Goal: Transaction & Acquisition: Purchase product/service

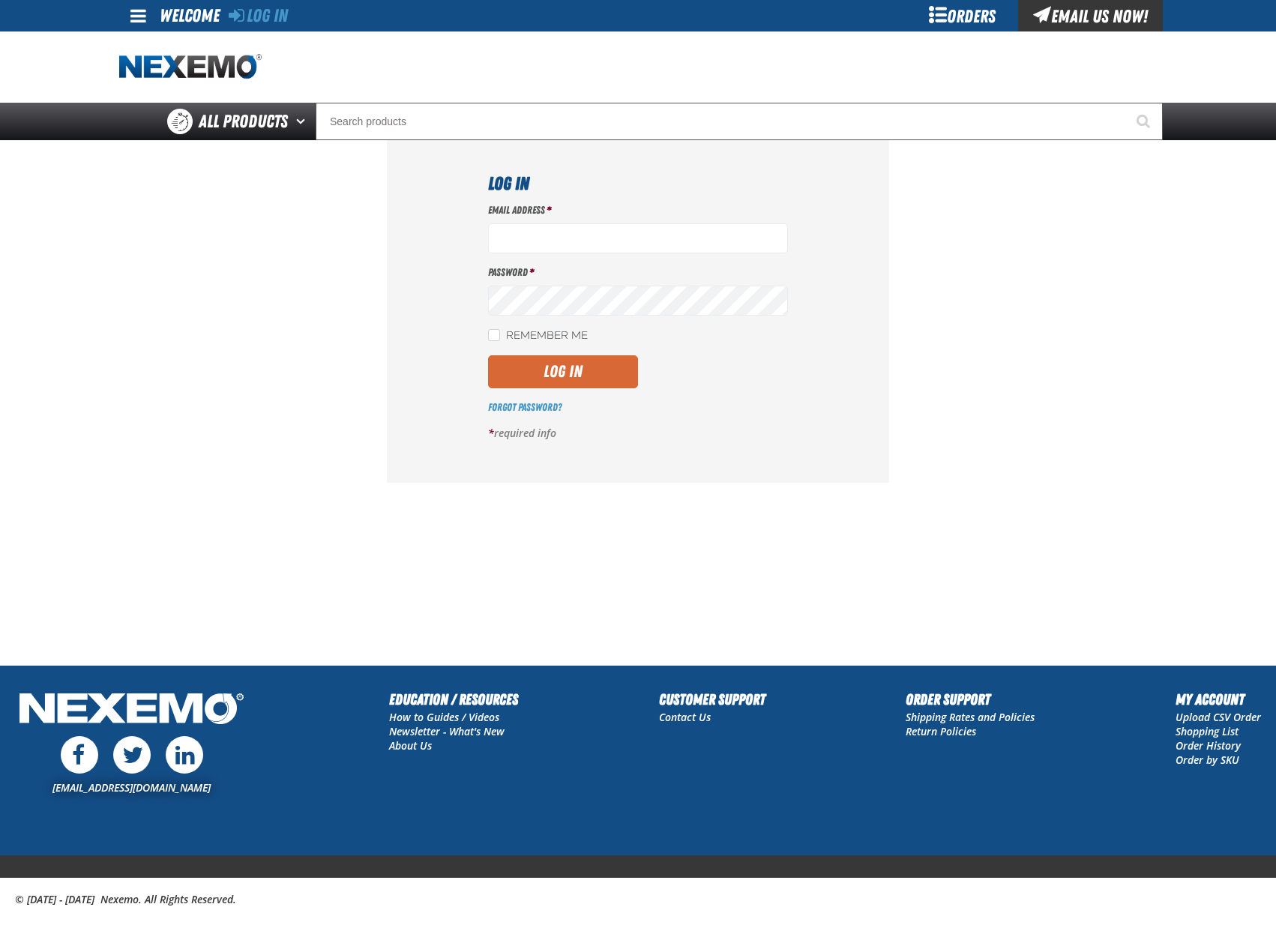
type input "bhogan@vtaig.com"
click at [568, 367] on button "Log In" at bounding box center [562, 372] width 150 height 33
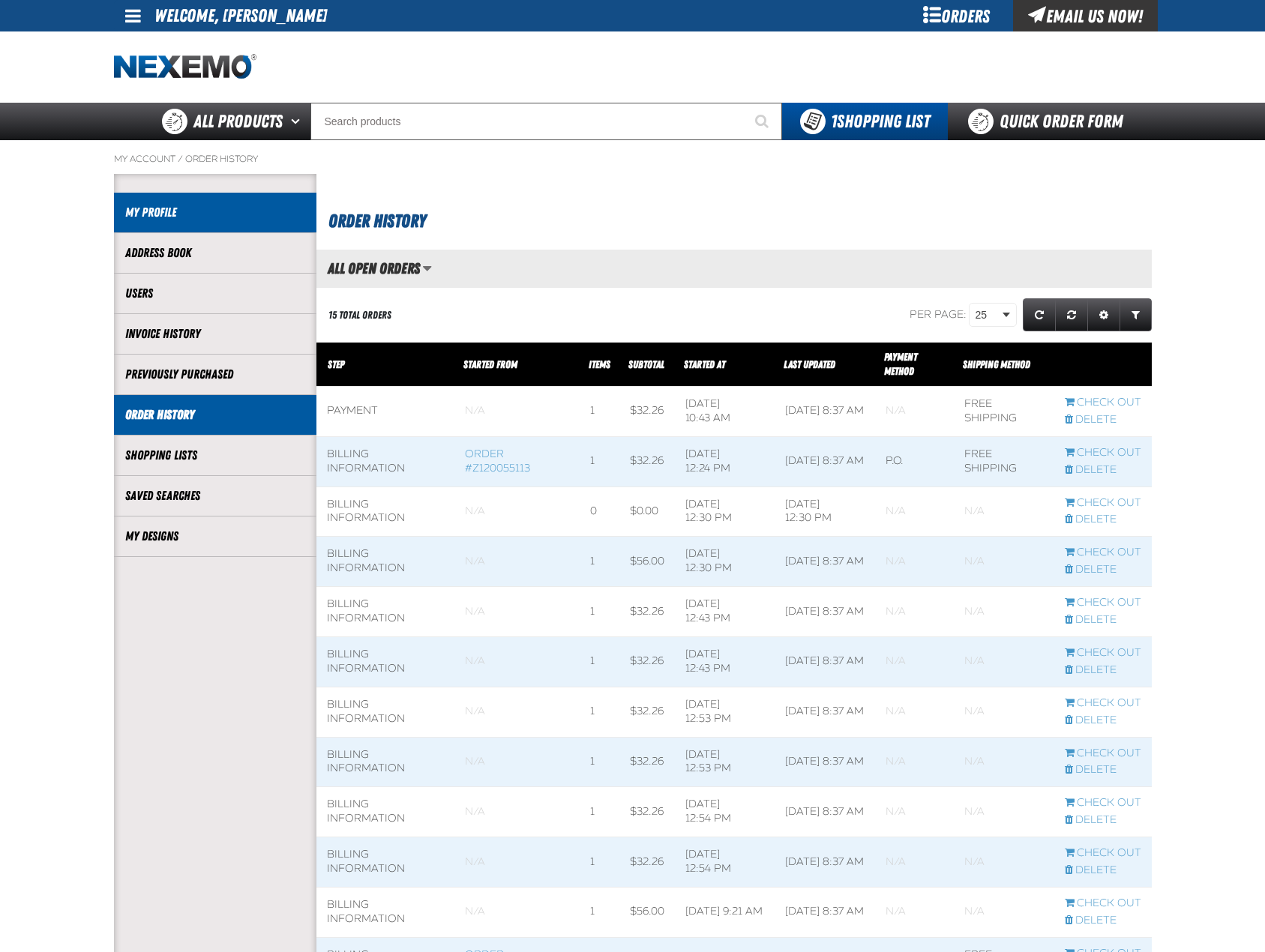
scroll to position [1, 1]
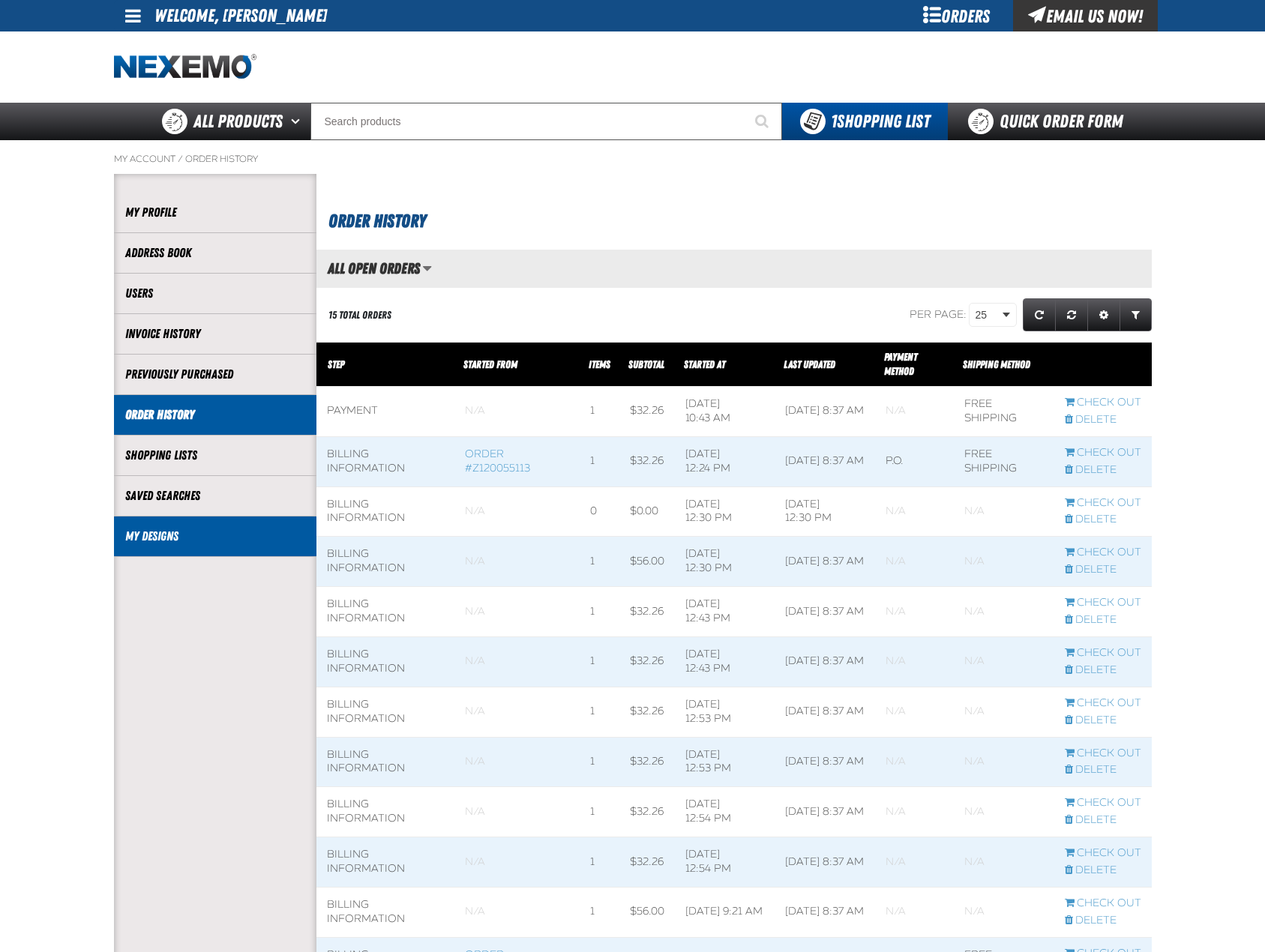
click at [167, 538] on link "My Designs" at bounding box center [215, 536] width 180 height 17
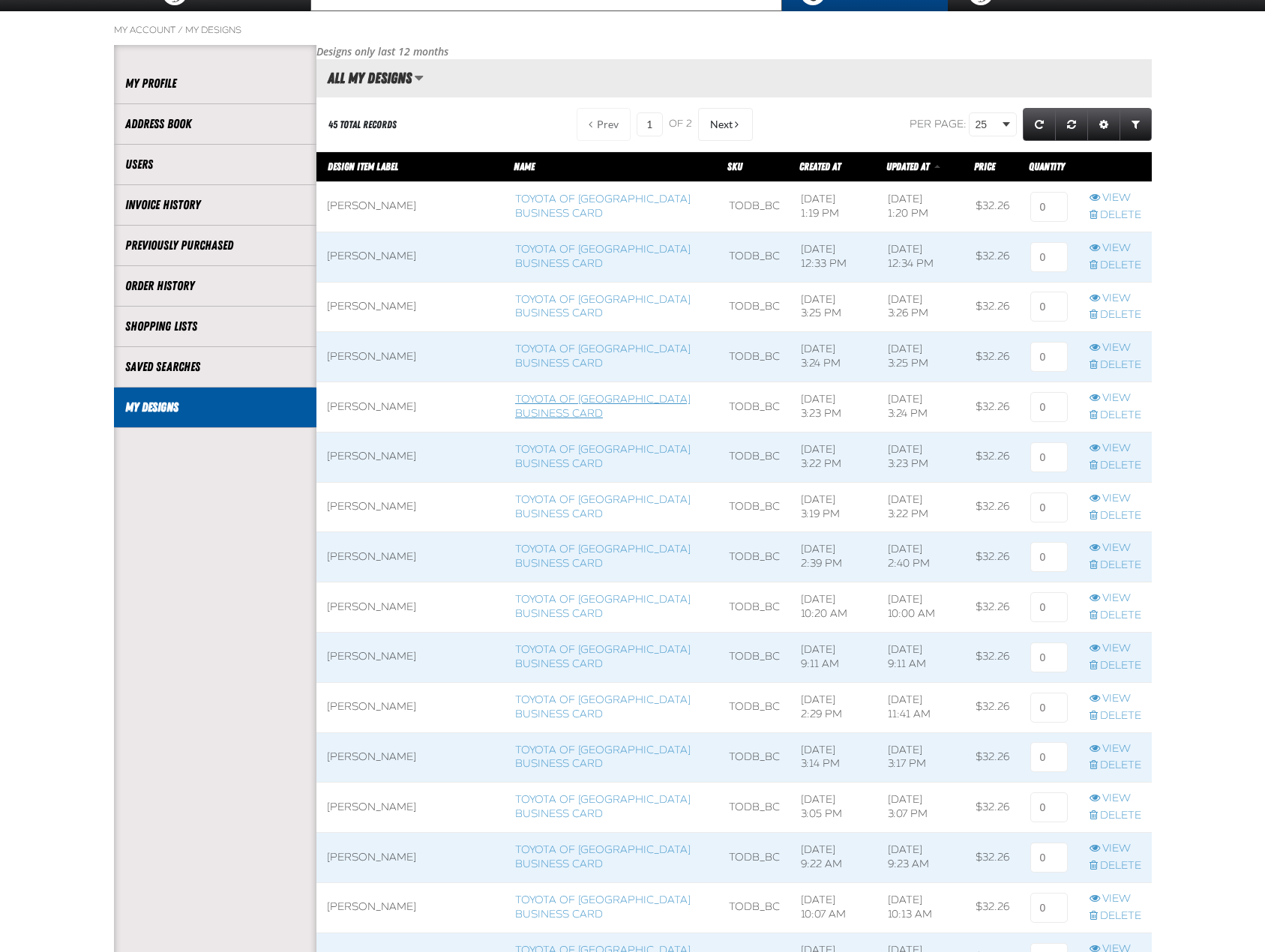
scroll to position [150, 0]
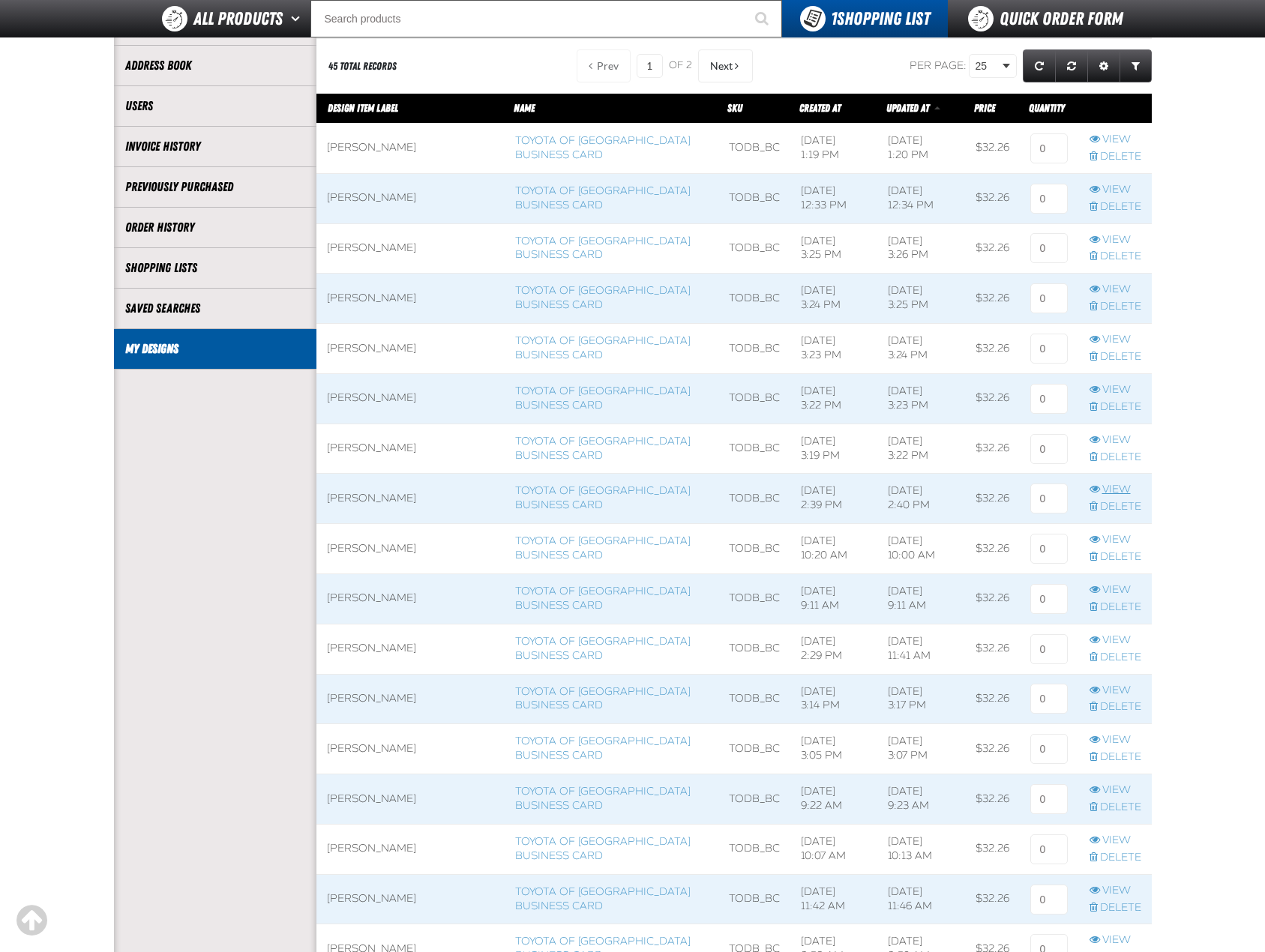
click at [1106, 485] on link "View" at bounding box center [1115, 490] width 52 height 14
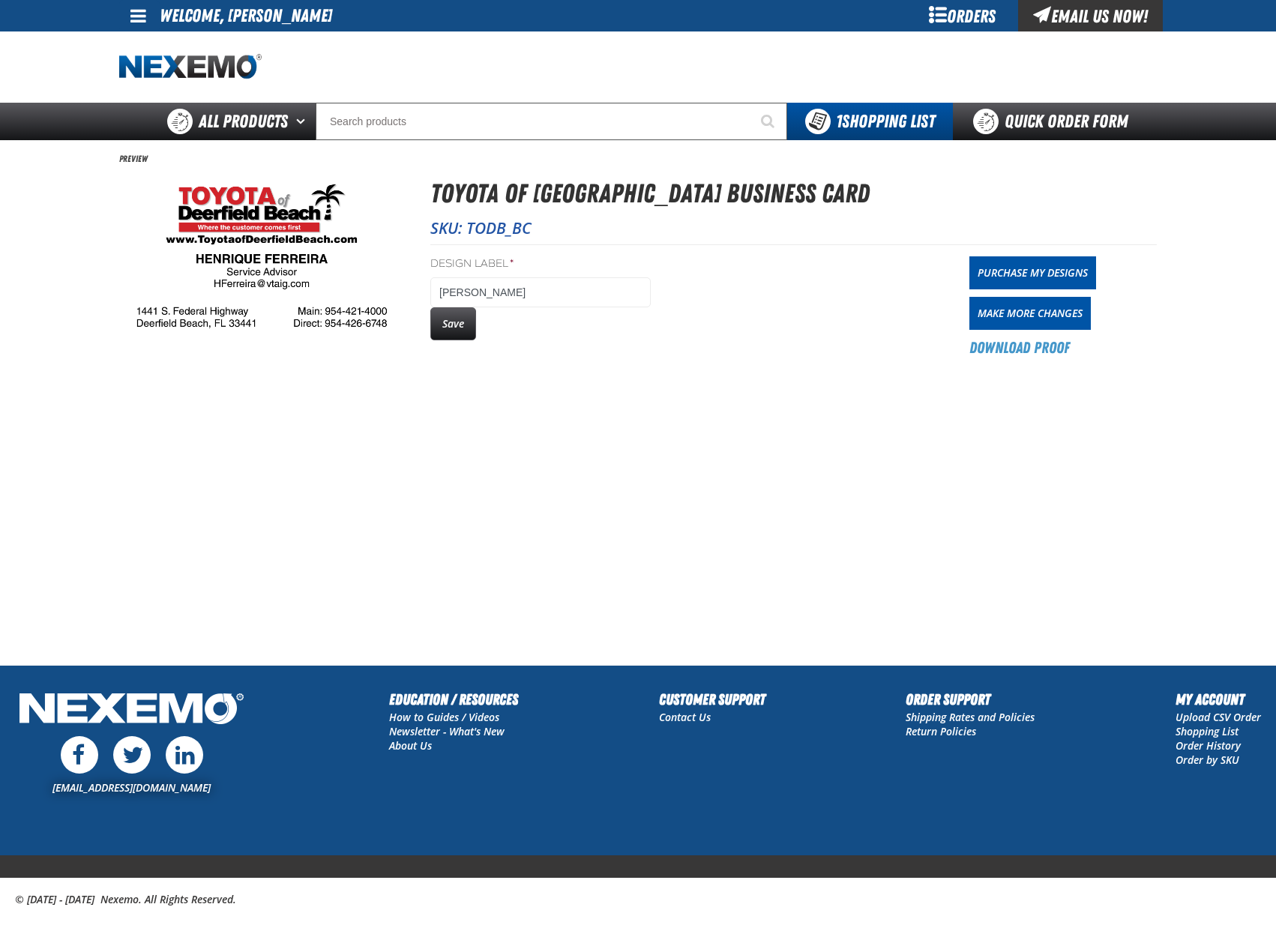
drag, startPoint x: 433, startPoint y: 157, endPoint x: 334, endPoint y: 132, distance: 102.1
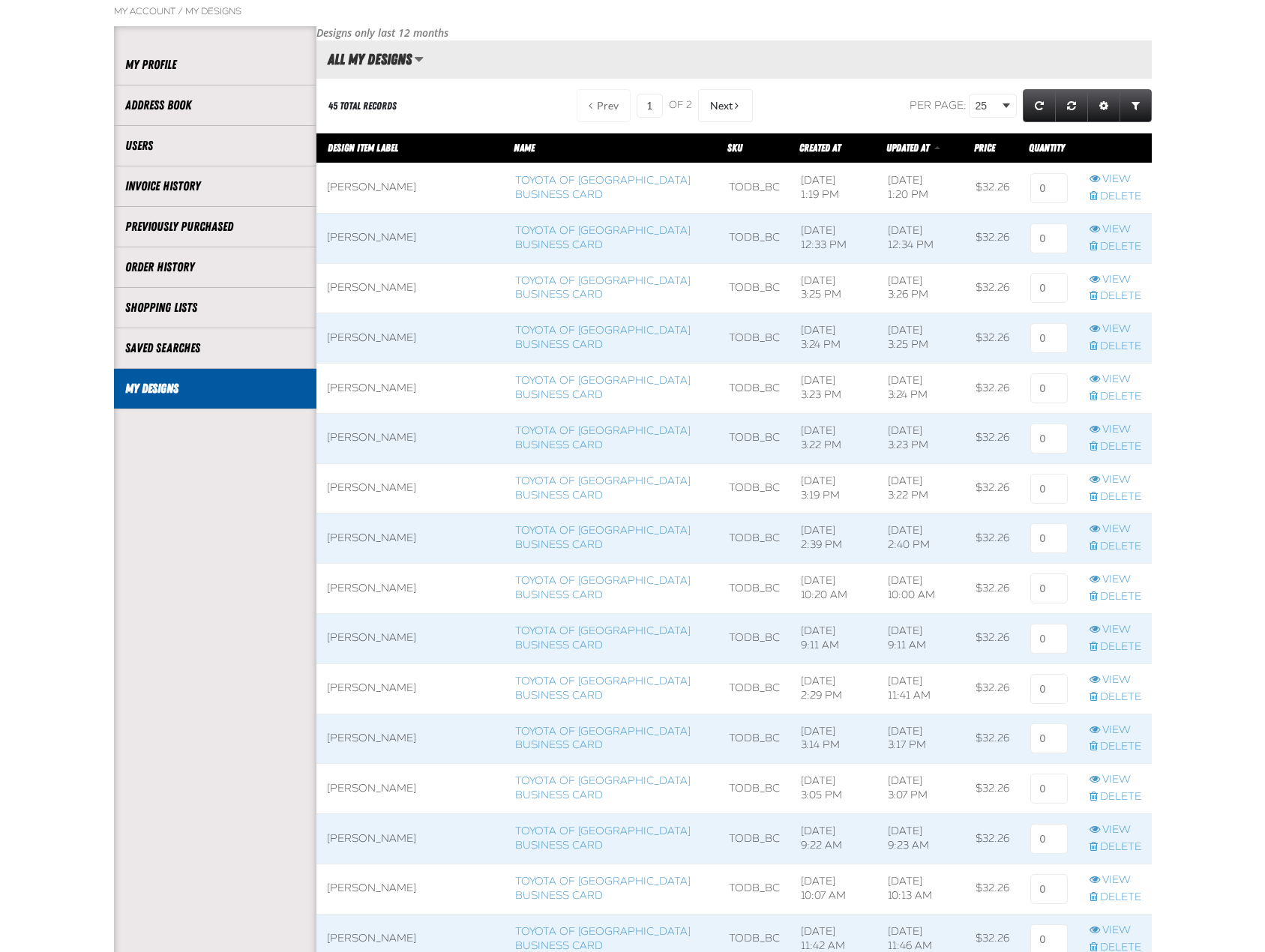
scroll to position [1, 1]
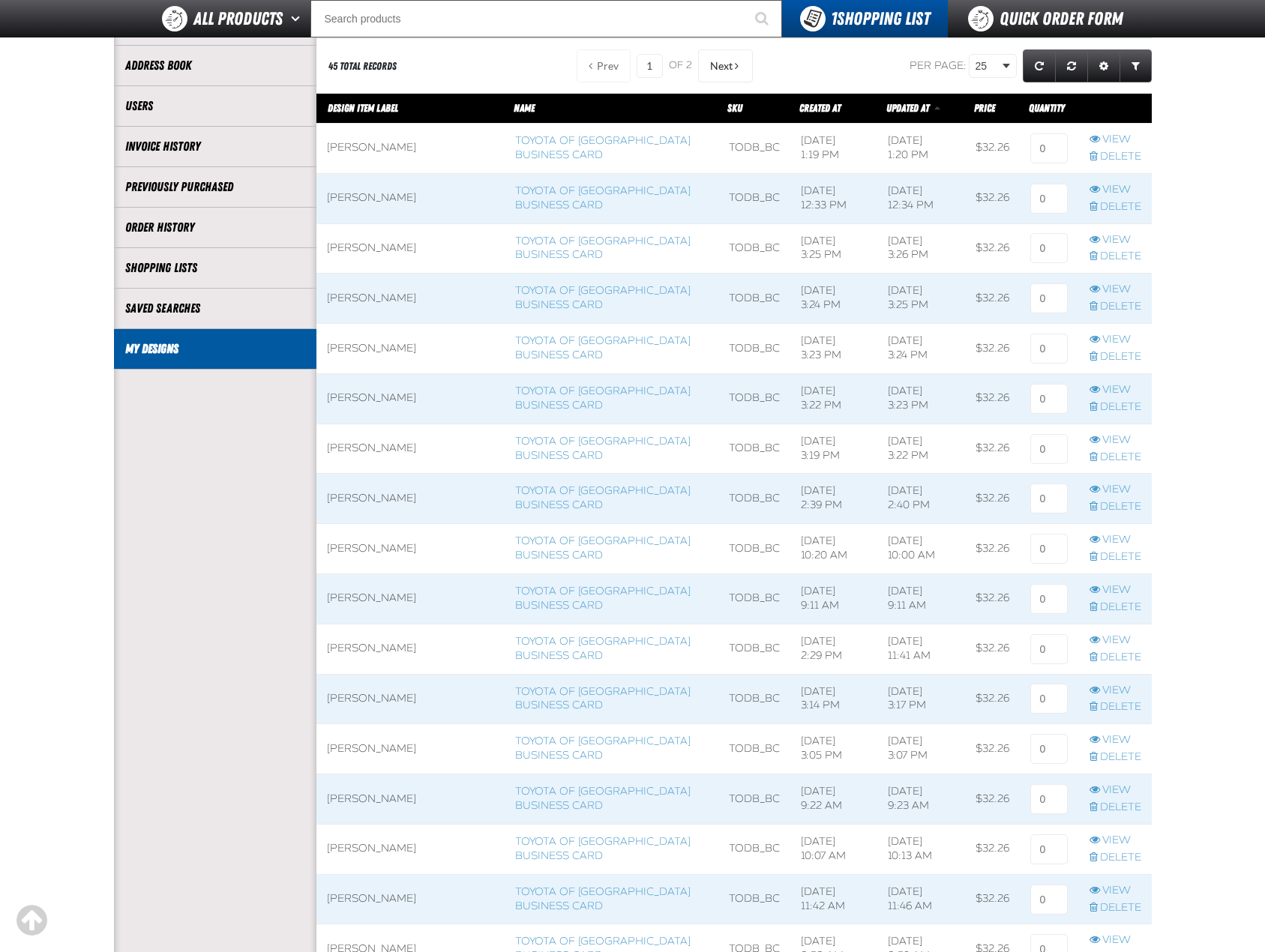
click at [296, 603] on aside "Account My Profile Address Book Users Invoice History Previously Purchased" at bounding box center [215, 737] width 203 height 1503
click at [515, 495] on link "Toyota of [GEOGRAPHIC_DATA] Business Card" at bounding box center [602, 498] width 176 height 27
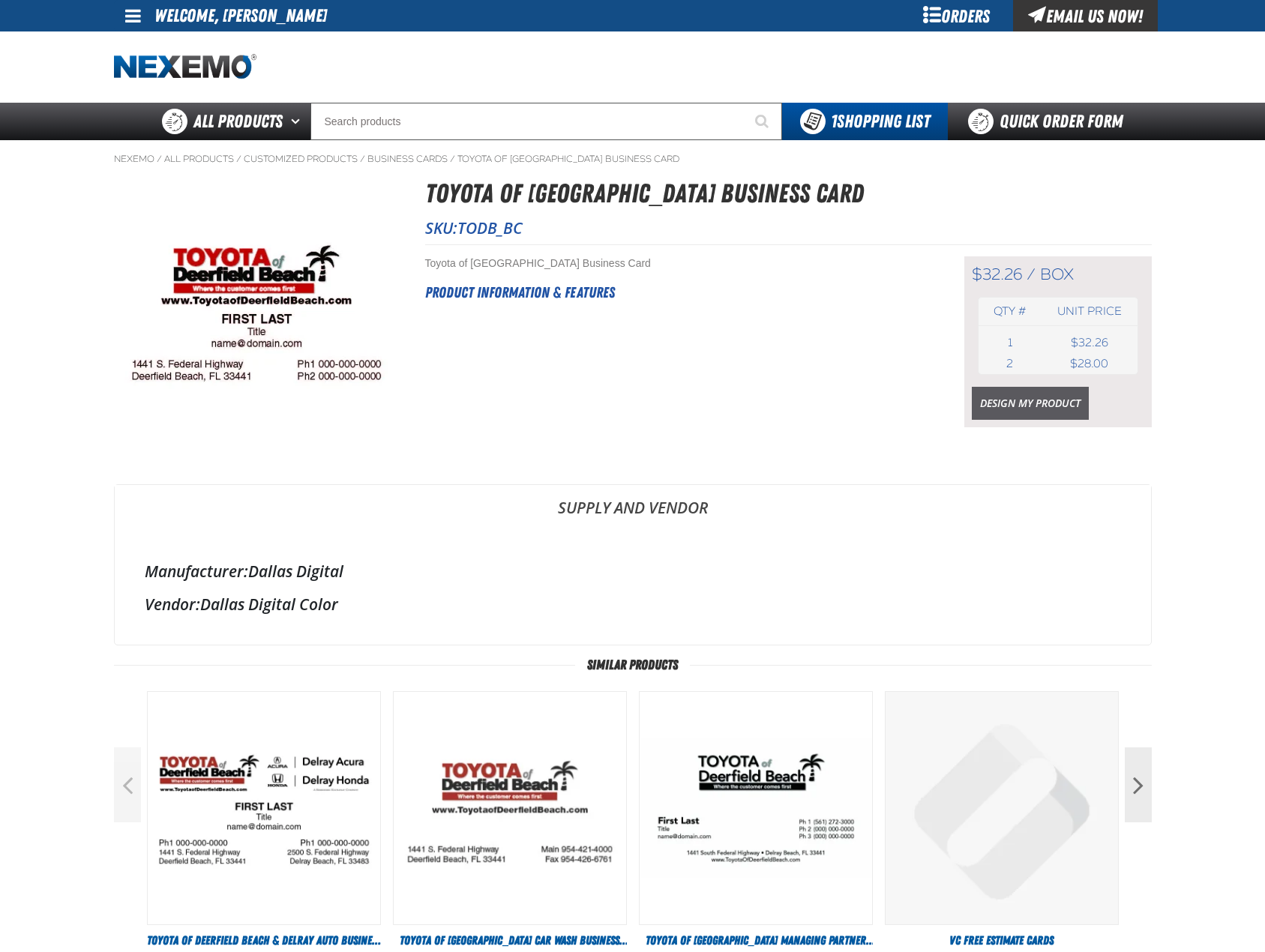
click at [1020, 406] on link "Design My Product" at bounding box center [1030, 403] width 117 height 33
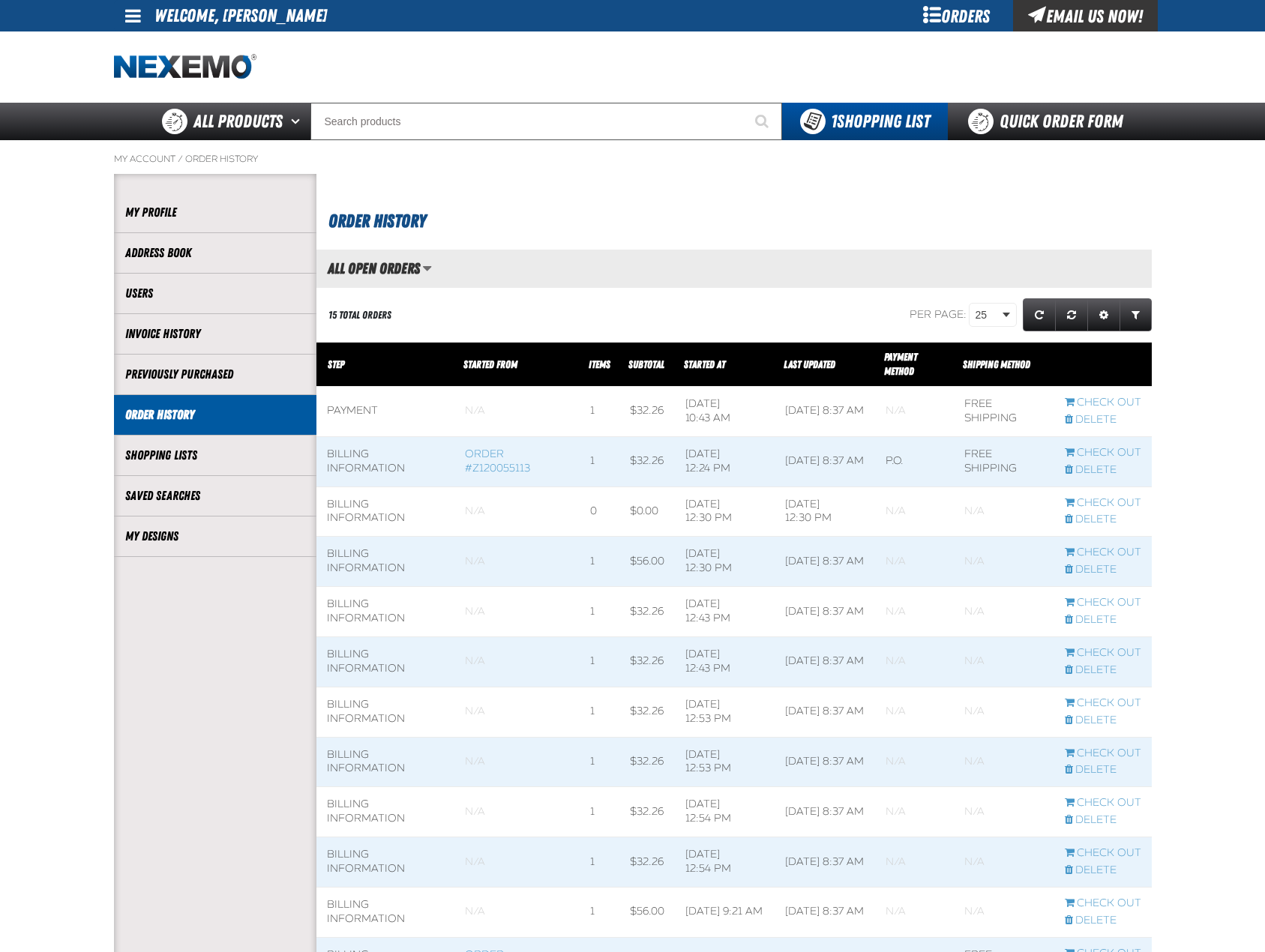
scroll to position [1, 1]
click at [150, 528] on link "My Designs" at bounding box center [215, 536] width 180 height 17
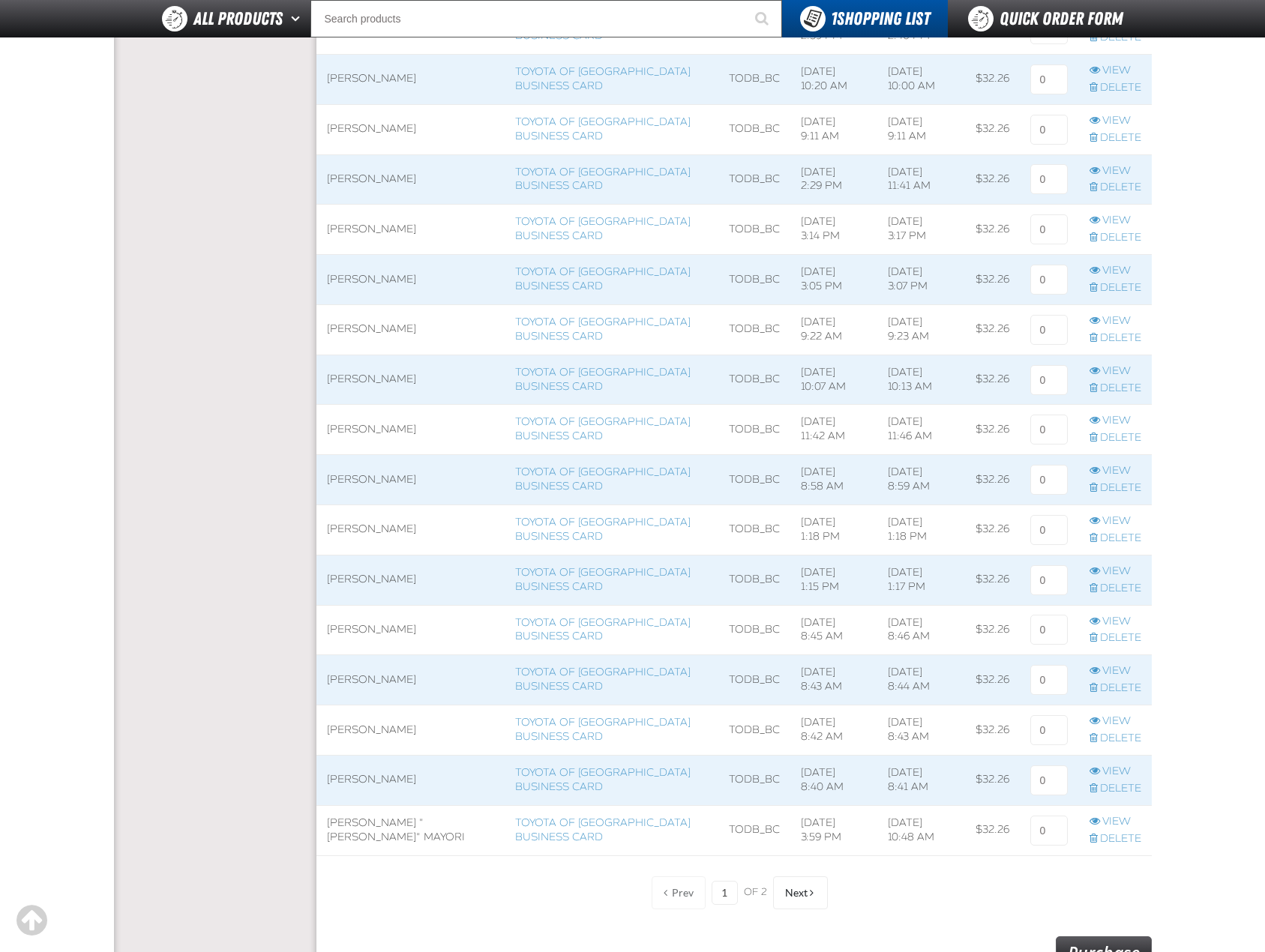
scroll to position [675, 0]
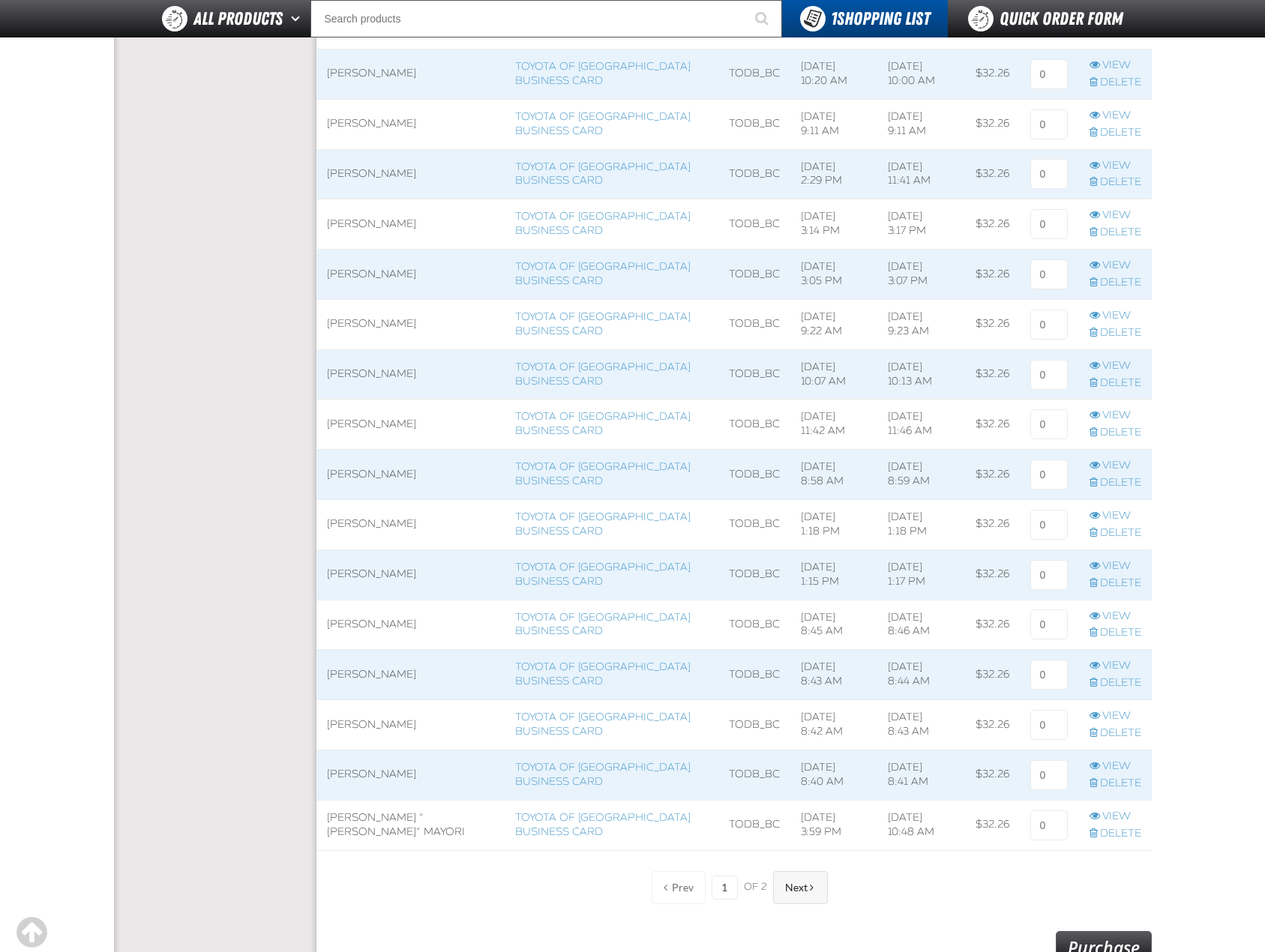
click at [825, 885] on button "Next" at bounding box center [800, 888] width 55 height 33
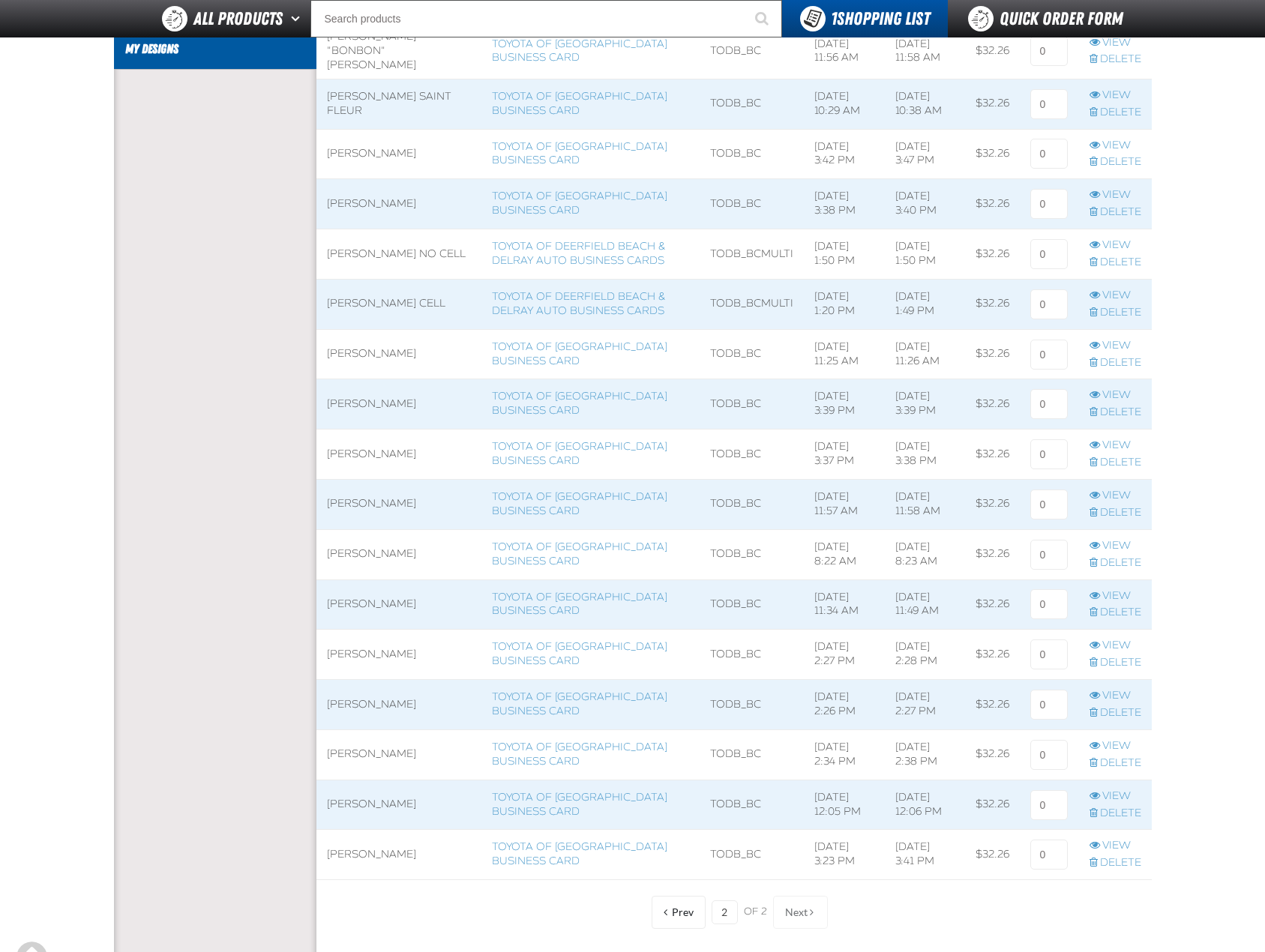
scroll to position [600, 0]
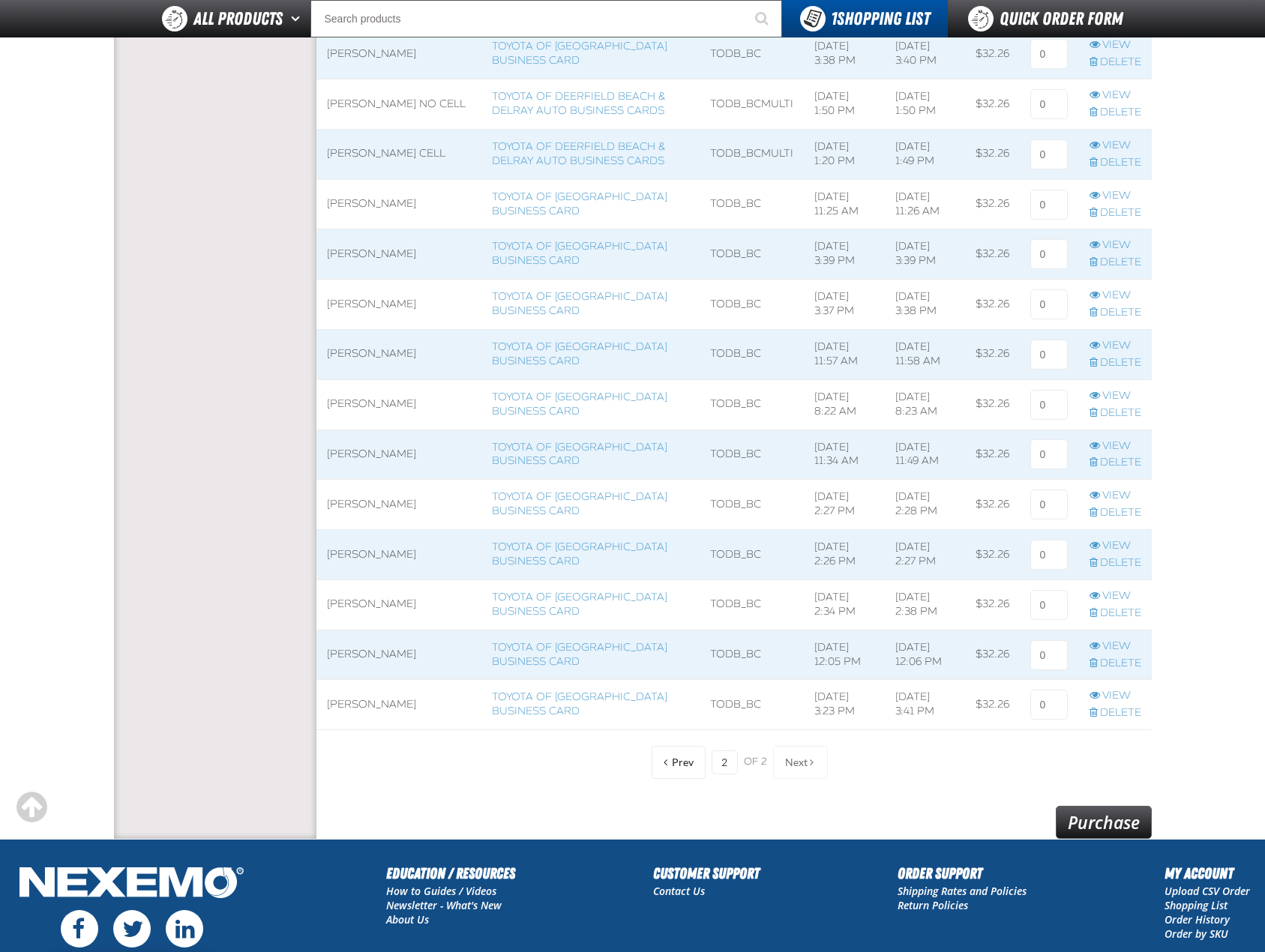
click at [709, 753] on div "Prev 2 of 2 Next" at bounding box center [734, 762] width 188 height 33
click at [682, 755] on button "Prev" at bounding box center [679, 762] width 54 height 33
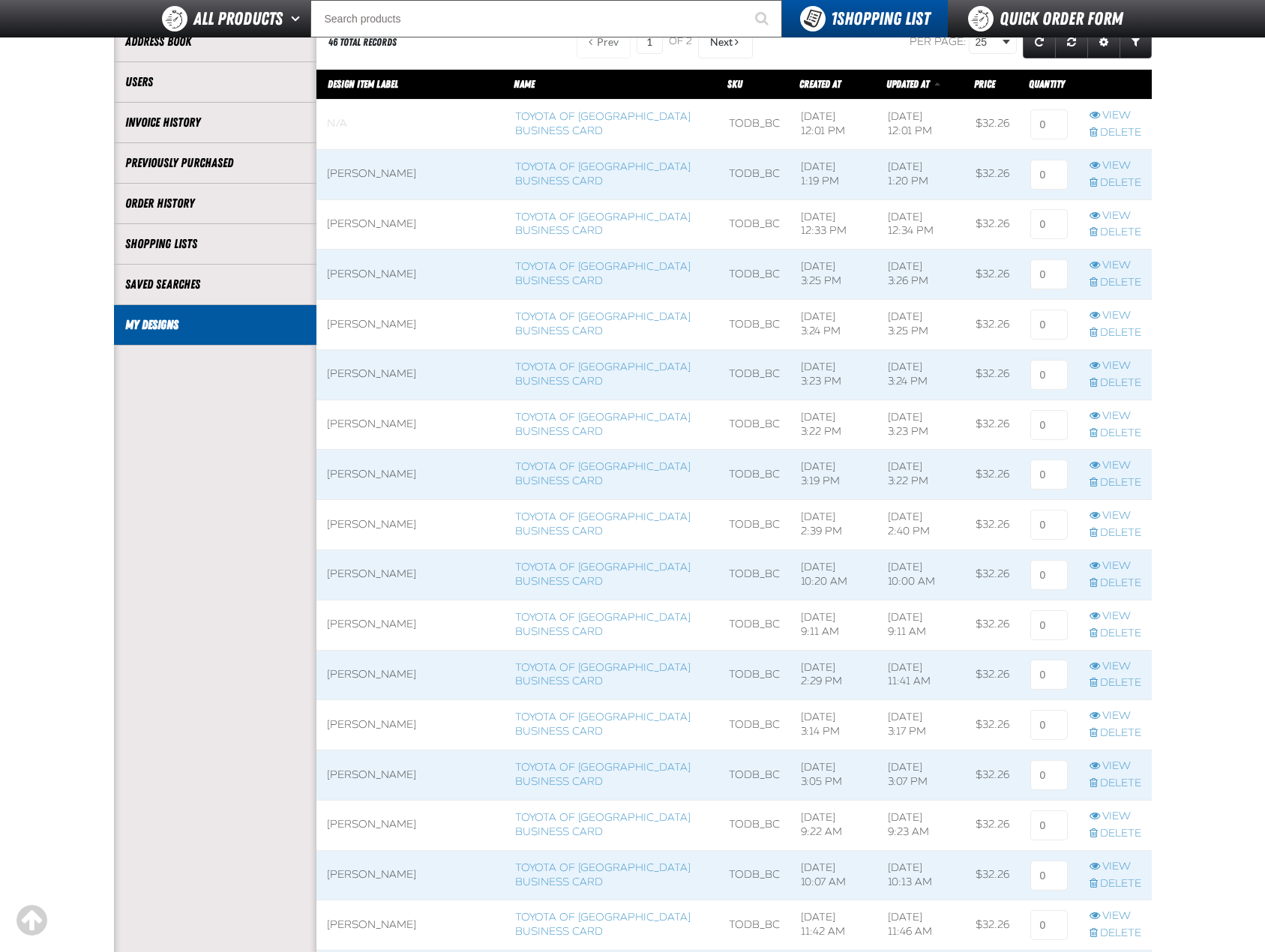
scroll to position [150, 0]
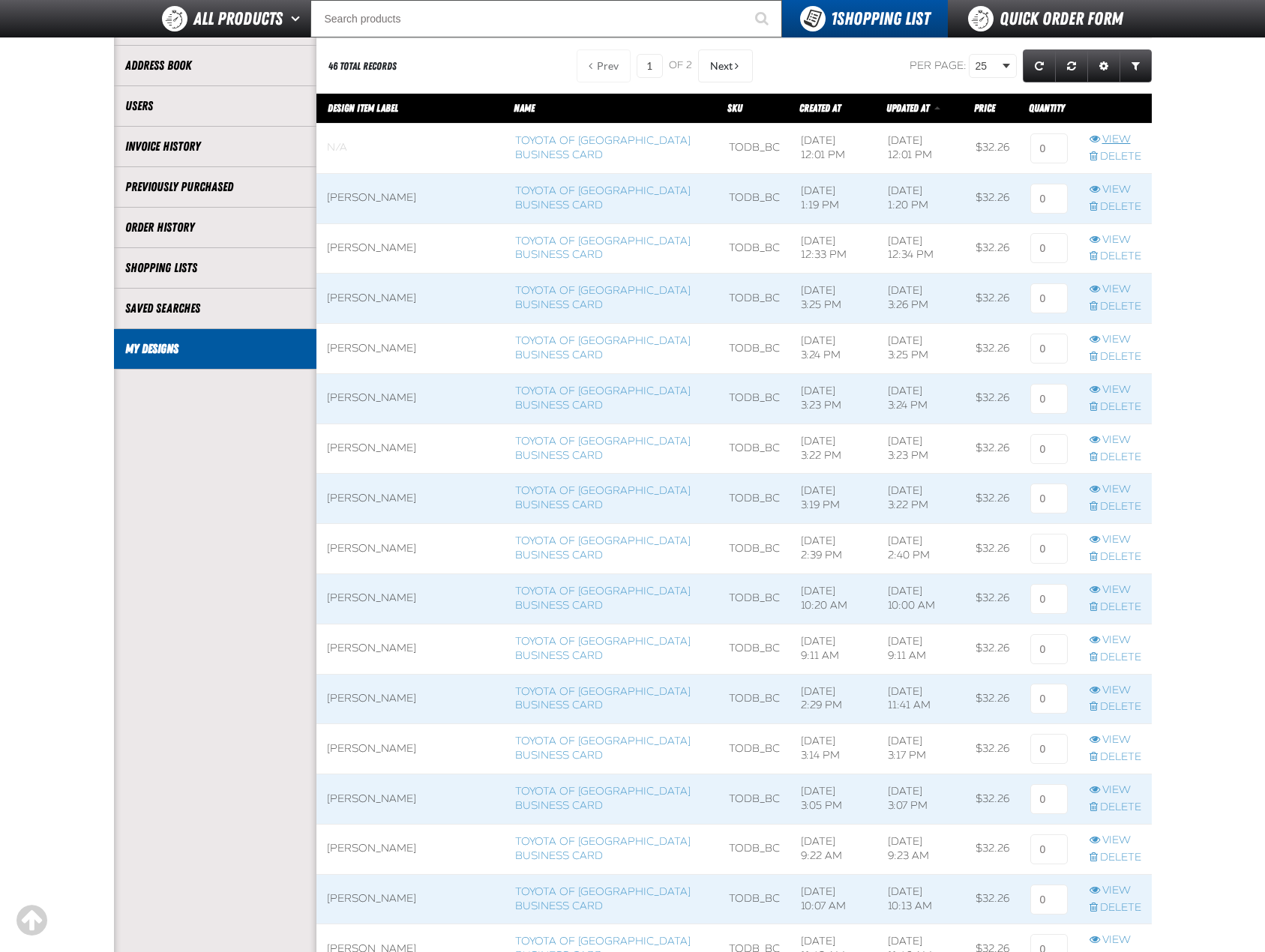
click at [1119, 143] on link "View" at bounding box center [1115, 139] width 52 height 14
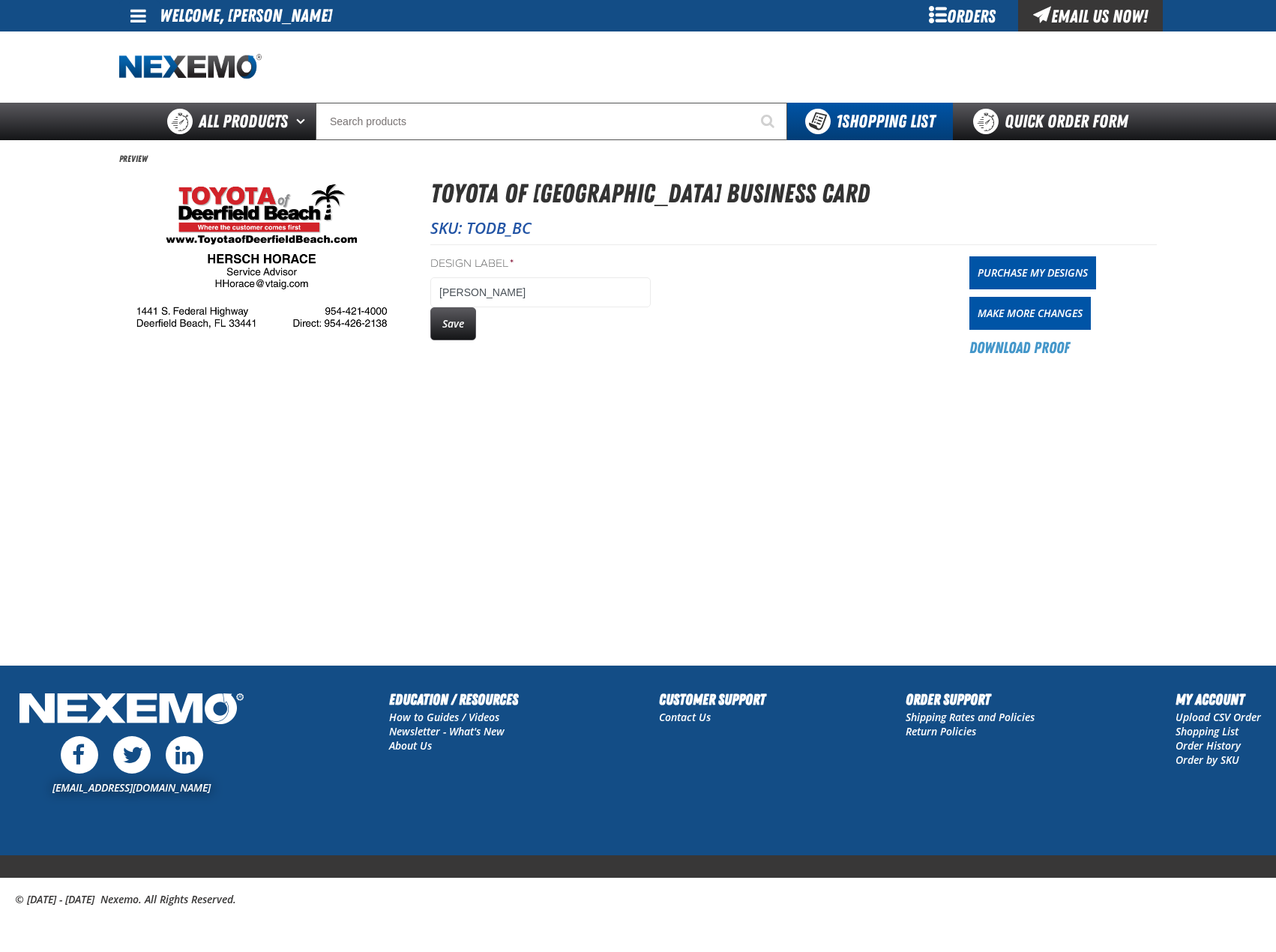
click at [658, 449] on main "Preview Toyota of Deerfield Beach Business Card SKU: TODB_BC Design Label * Her…" at bounding box center [638, 402] width 1276 height 525
click at [1035, 277] on link "Purchase My Designs" at bounding box center [1033, 272] width 126 height 33
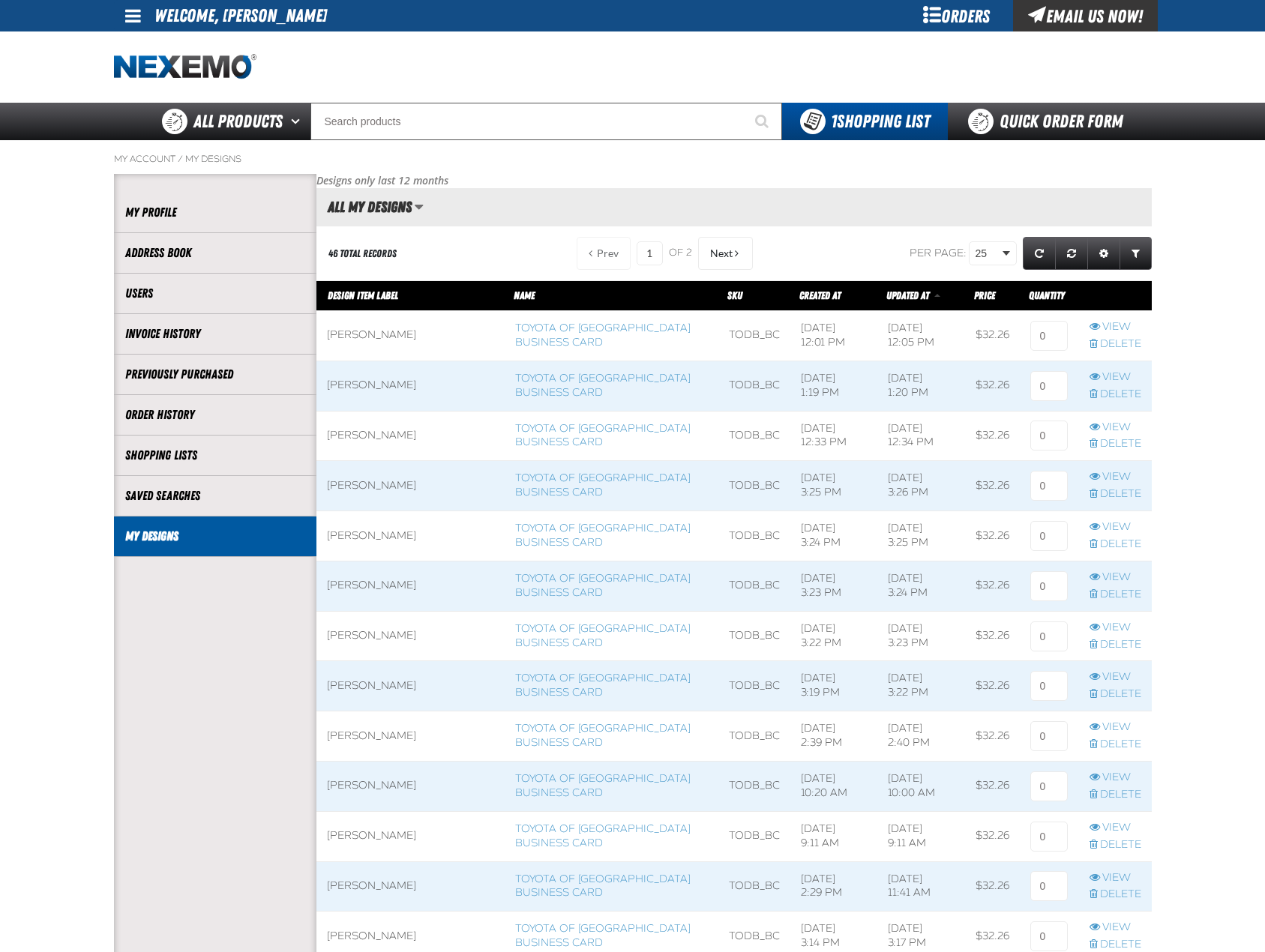
scroll to position [1, 1]
click at [1047, 339] on input at bounding box center [1049, 335] width 37 height 30
type input "1"
drag, startPoint x: 1223, startPoint y: 372, endPoint x: 1220, endPoint y: 364, distance: 8.5
click at [1220, 369] on main "My Account / My Designs Account My Profile Address Book" at bounding box center [632, 908] width 1265 height 1537
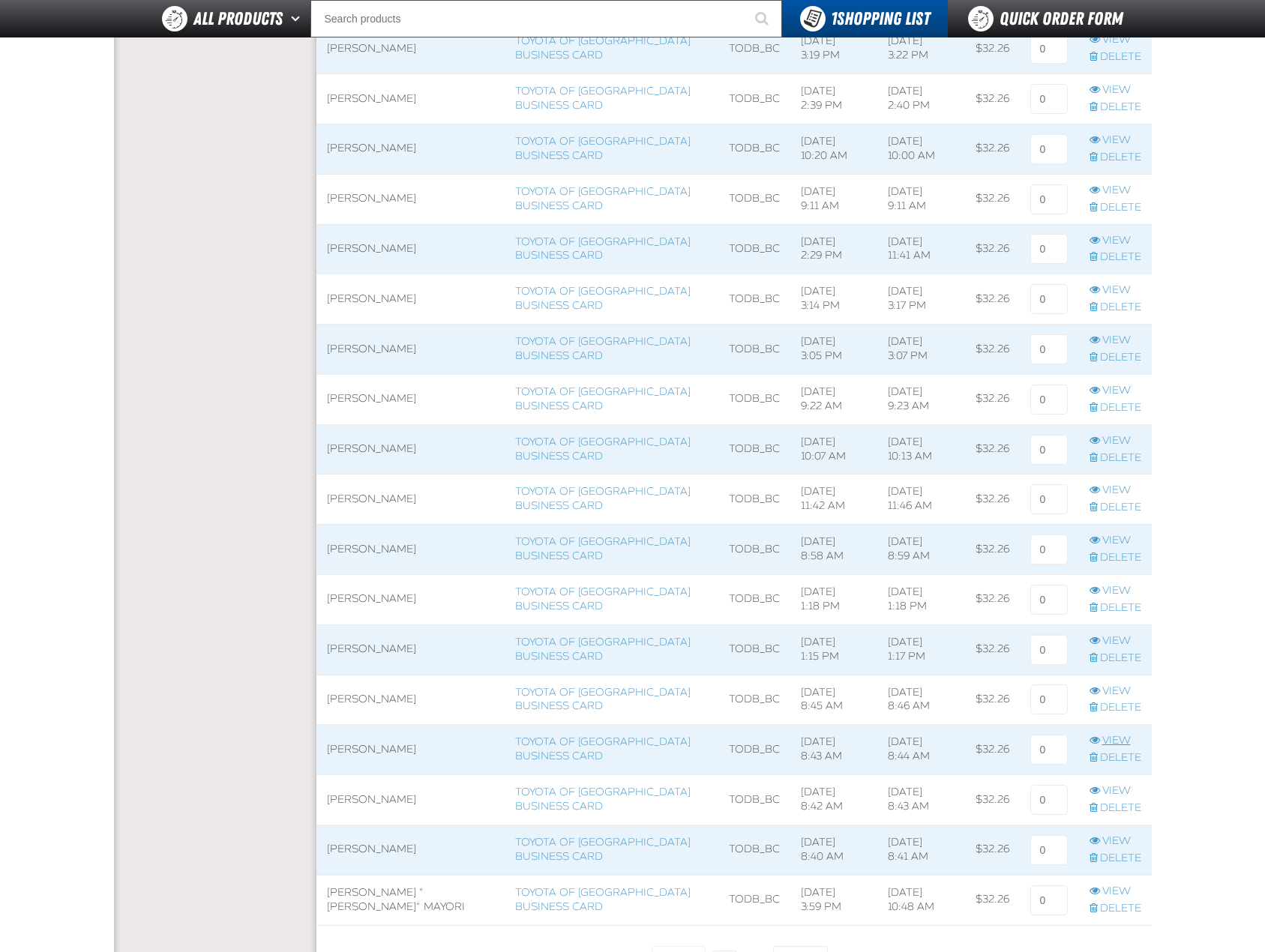
scroll to position [974, 0]
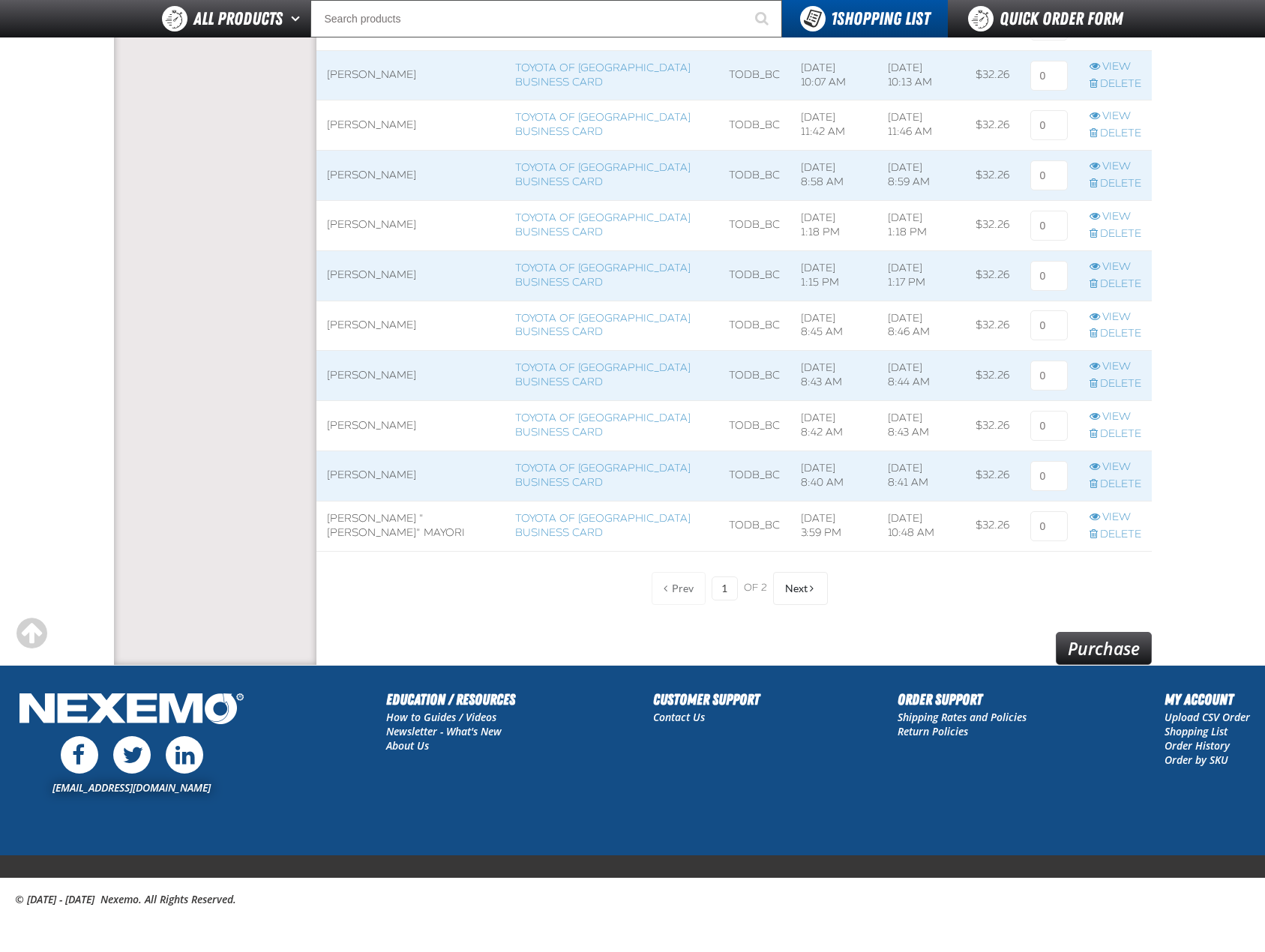
click at [1079, 640] on link "Purchase" at bounding box center [1103, 648] width 96 height 33
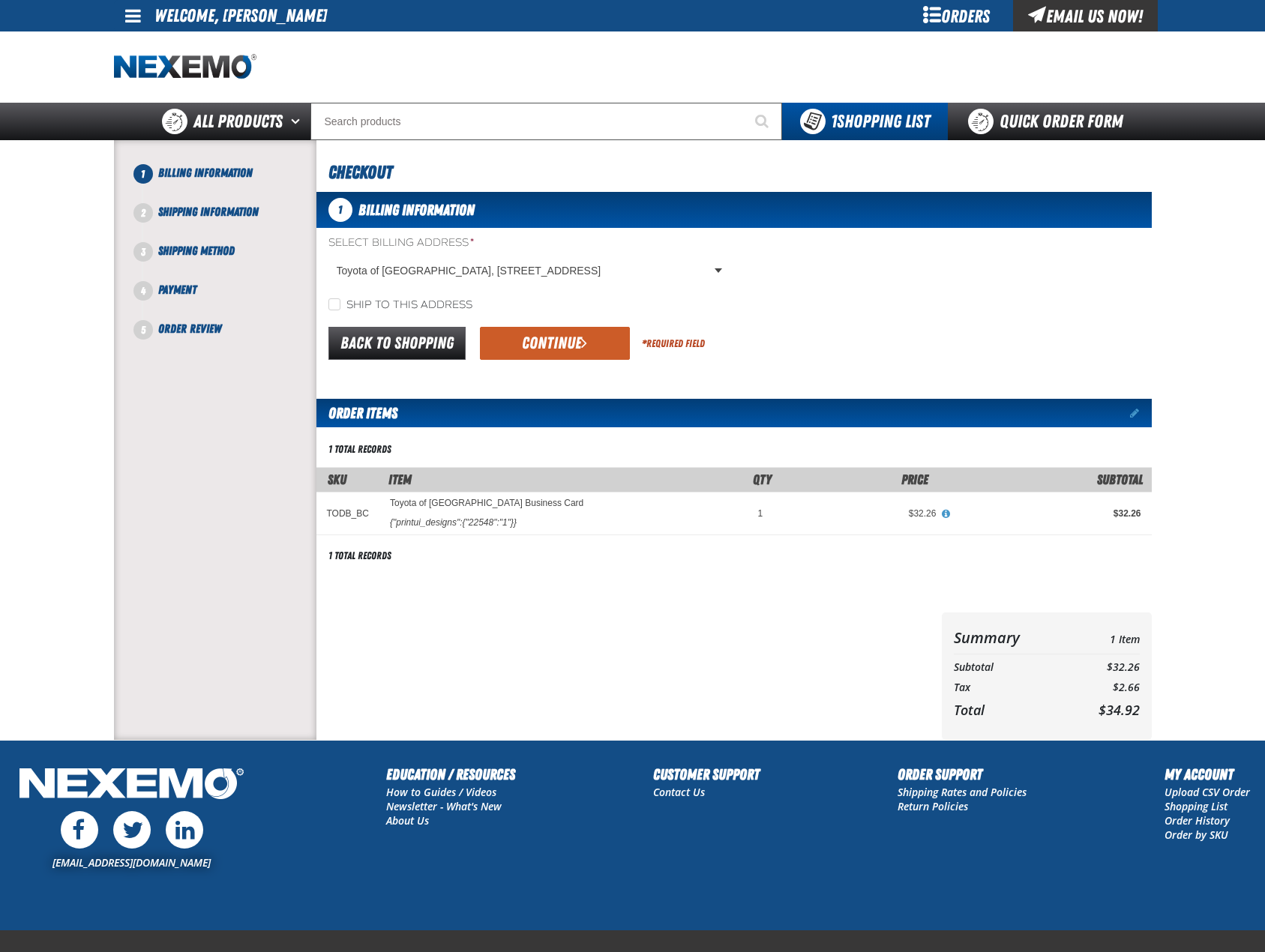
click at [764, 336] on div "Back to Shopping Continue * Required Field" at bounding box center [734, 344] width 835 height 38
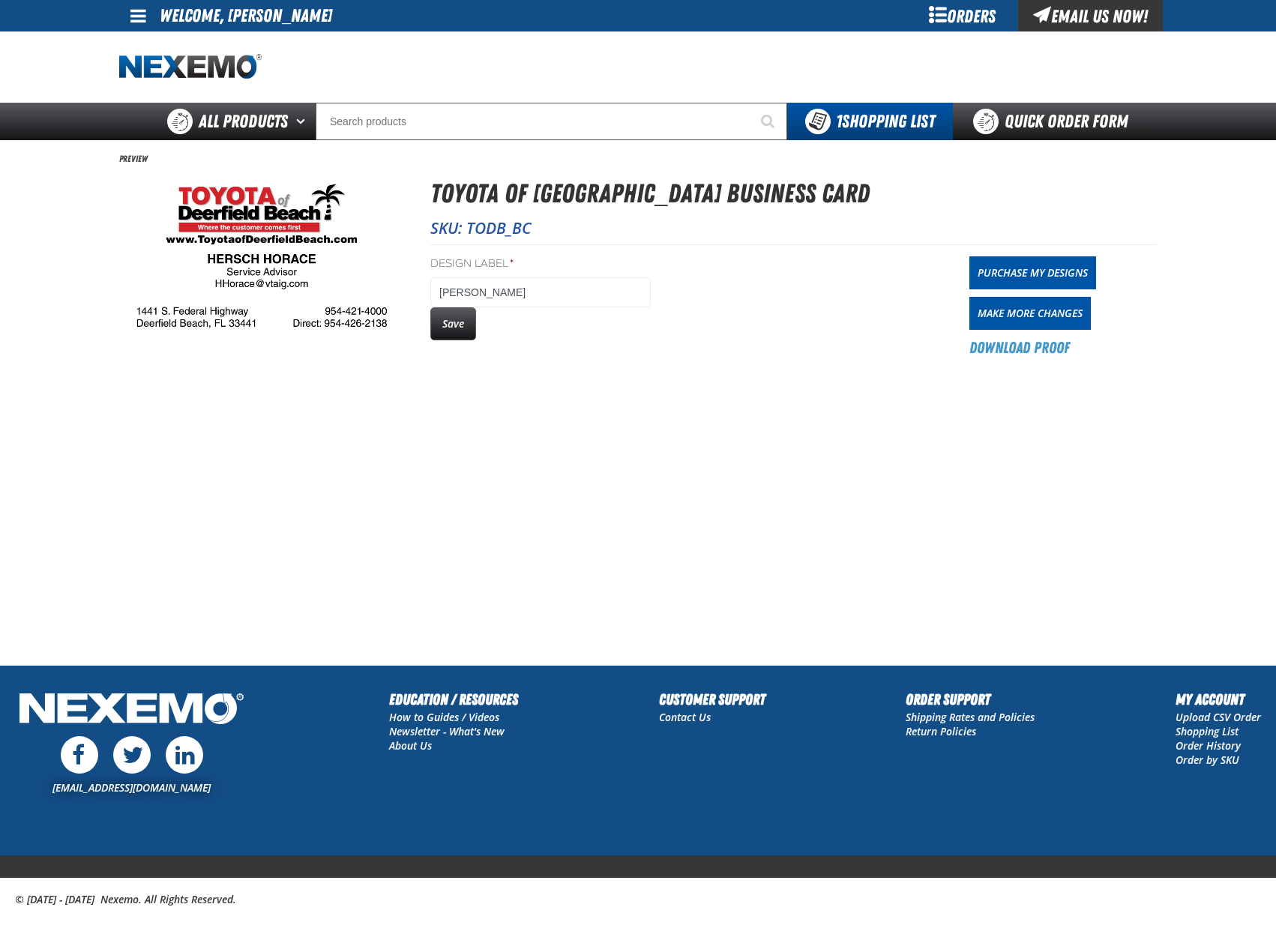
click at [495, 327] on div "Save" at bounding box center [540, 323] width 221 height 33
click at [462, 328] on button "Save" at bounding box center [453, 323] width 46 height 33
click at [1083, 279] on link "Purchase My Designs" at bounding box center [1033, 272] width 126 height 33
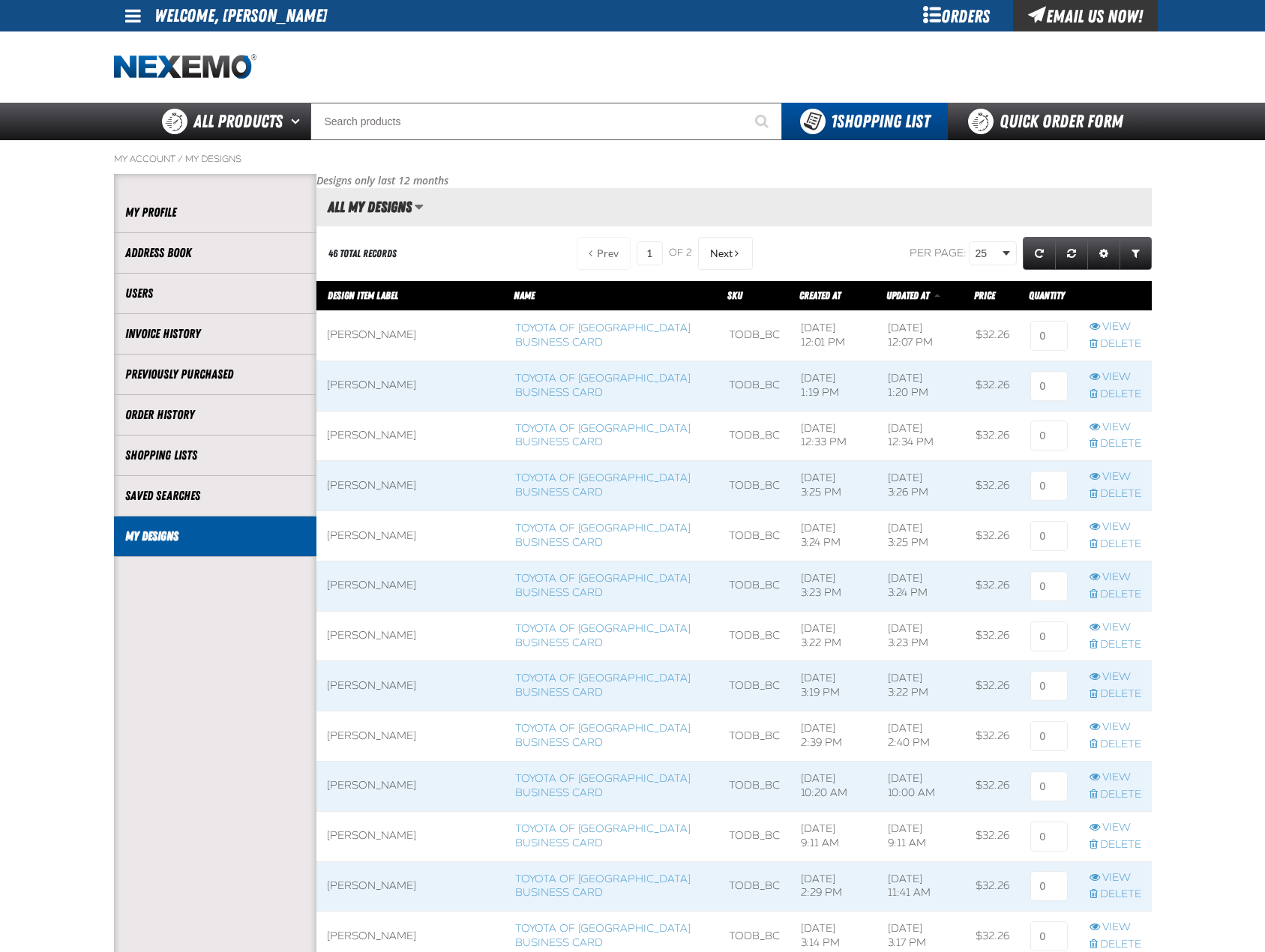
scroll to position [1, 1]
click at [1055, 333] on input at bounding box center [1049, 335] width 37 height 30
type input "1"
click at [1174, 374] on main "My Account / My Designs Account My Profile Address Book" at bounding box center [632, 908] width 1265 height 1537
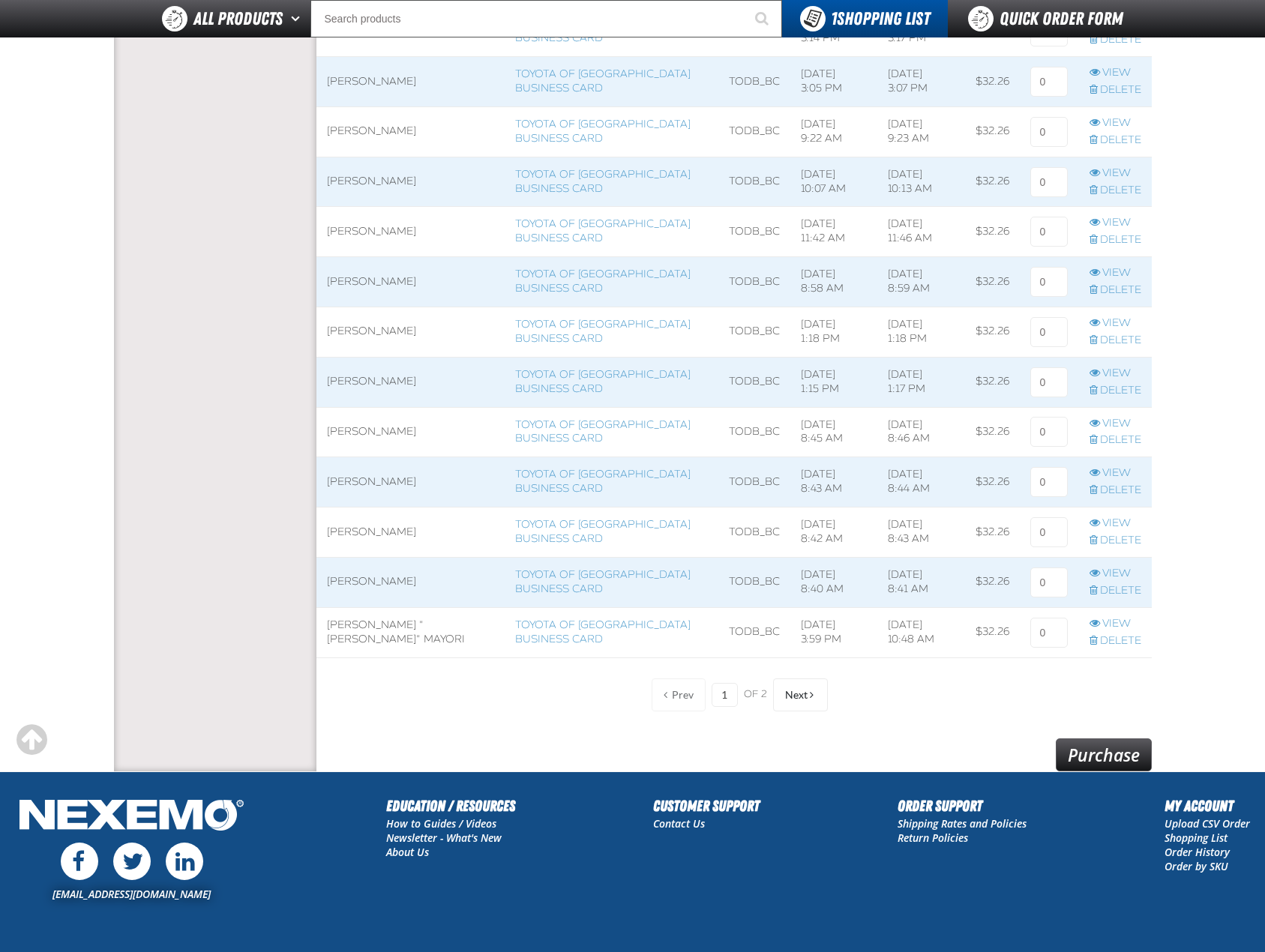
scroll to position [974, 0]
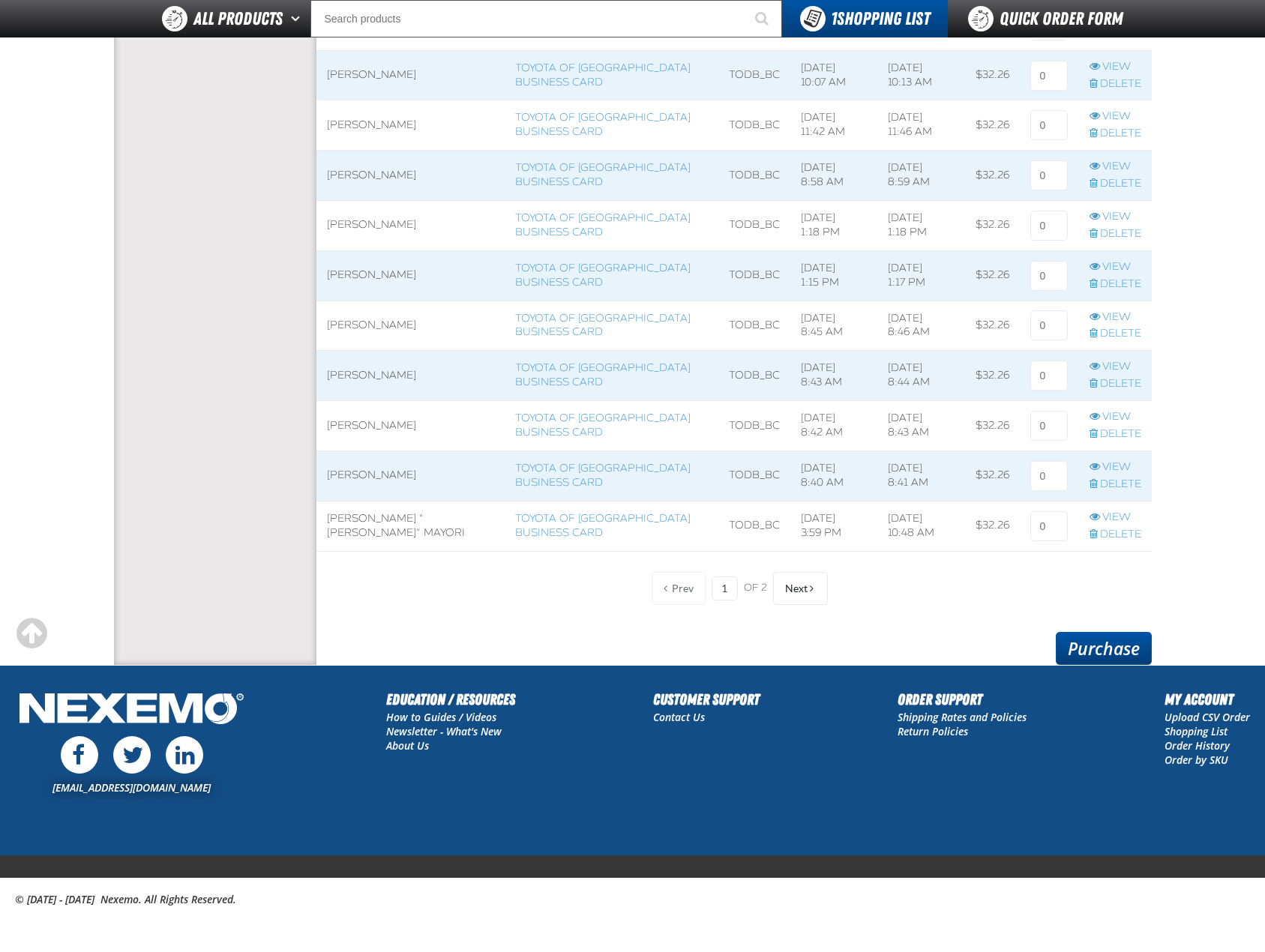
click at [1133, 635] on link "Purchase" at bounding box center [1103, 648] width 96 height 33
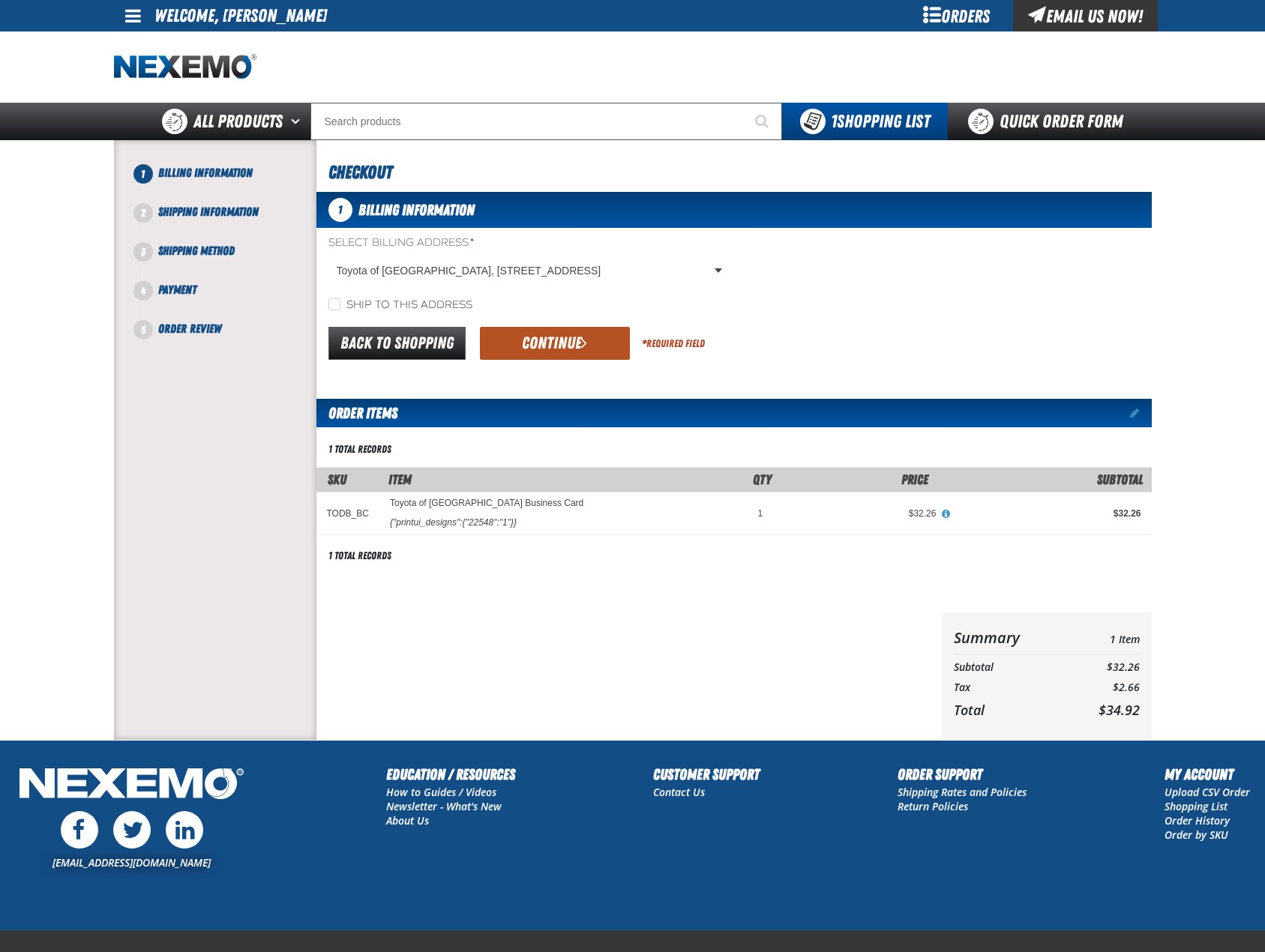
click at [574, 339] on button "Continue" at bounding box center [555, 343] width 150 height 33
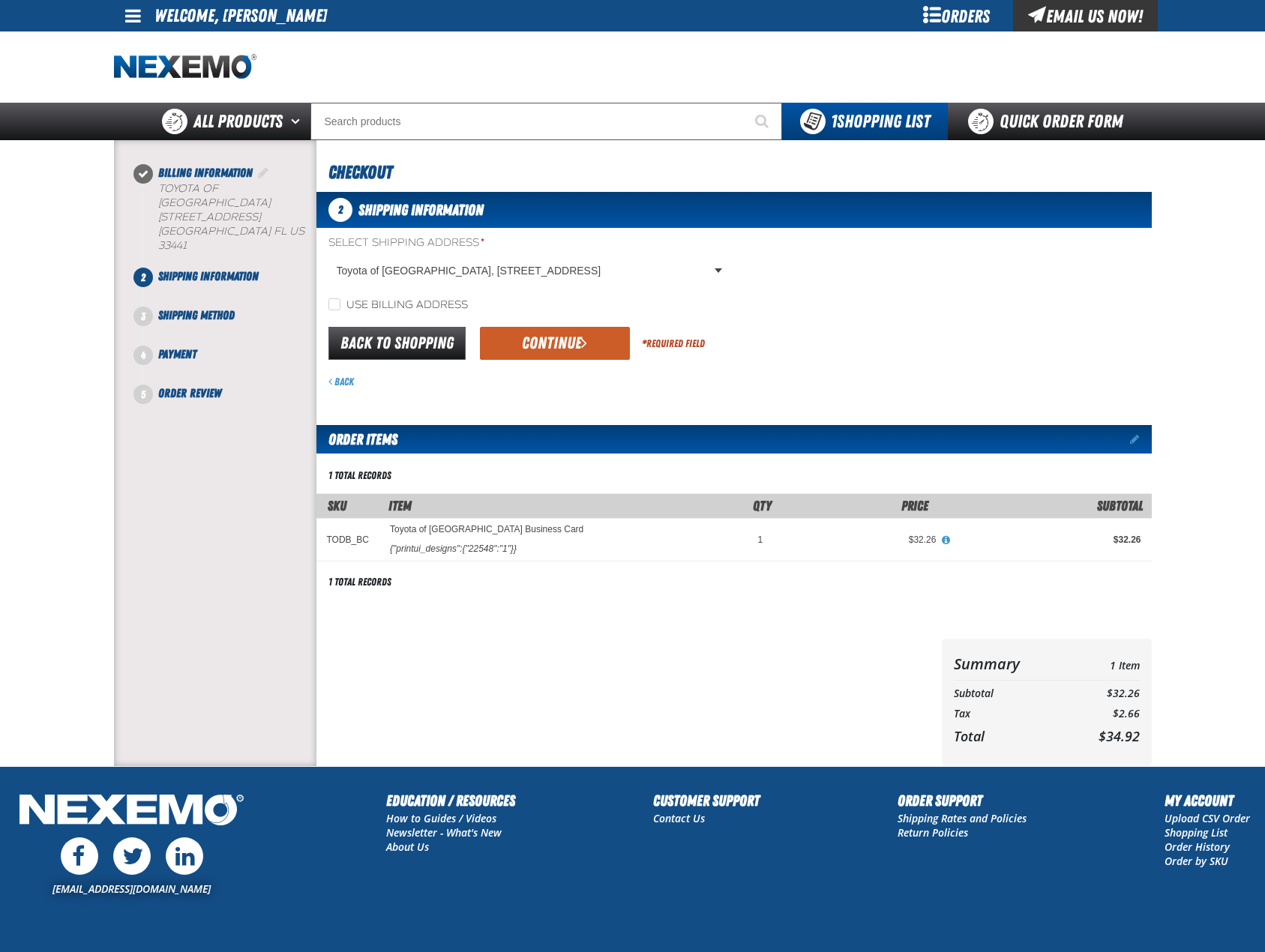
click at [574, 339] on button "Continue" at bounding box center [555, 343] width 150 height 33
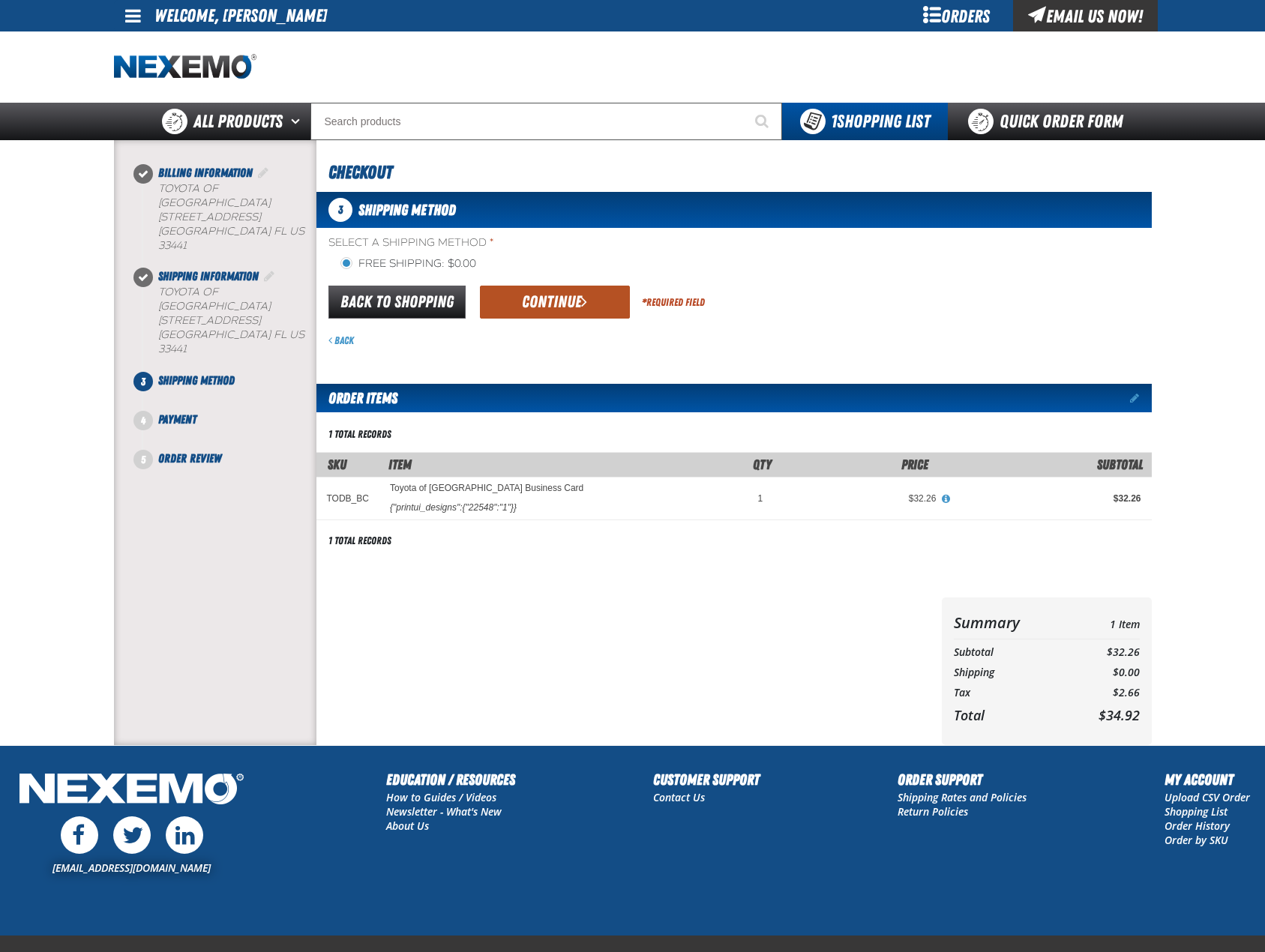
click at [574, 315] on button "Continue" at bounding box center [555, 302] width 150 height 33
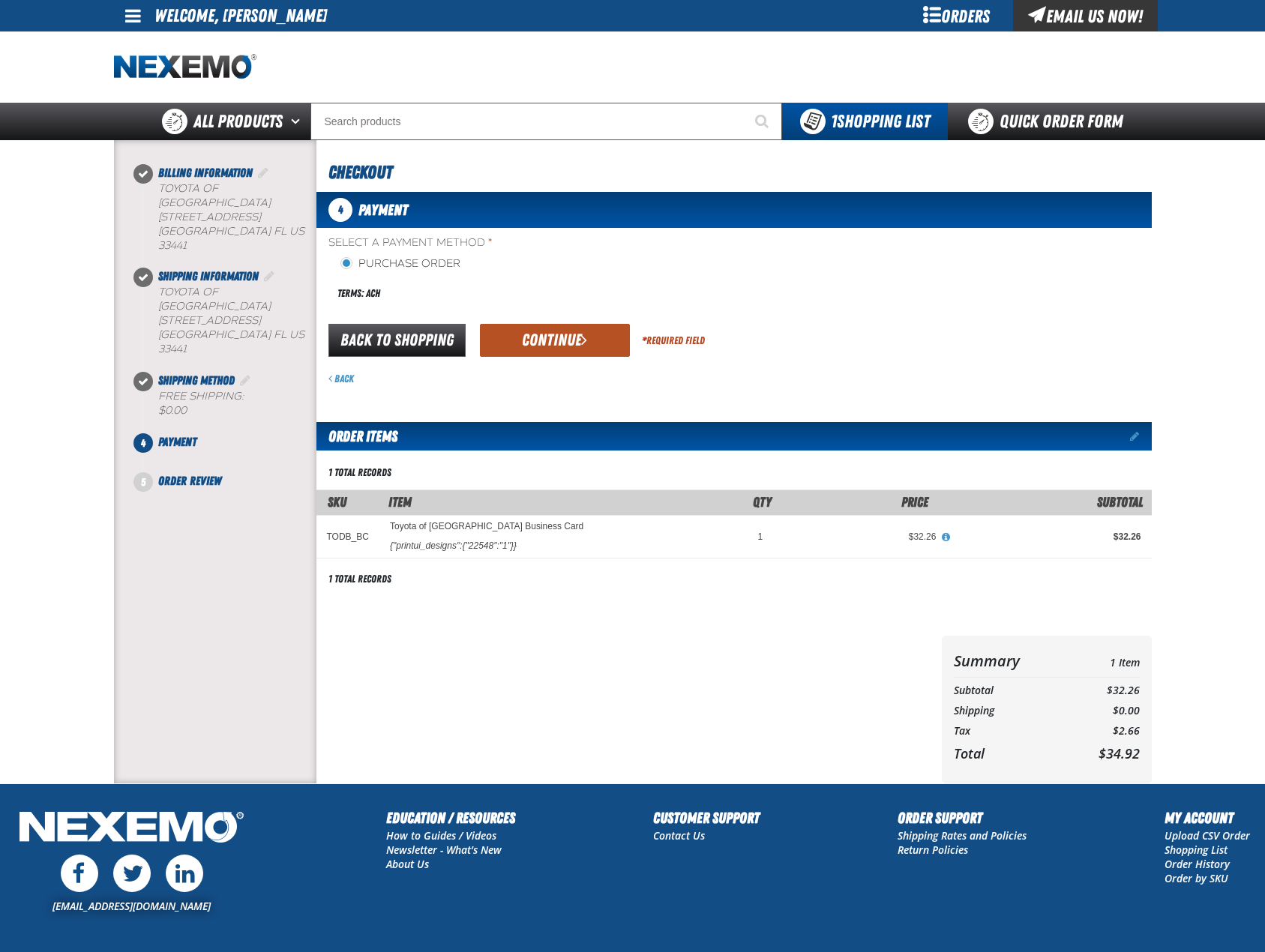
click at [585, 353] on button "Continue" at bounding box center [555, 340] width 150 height 33
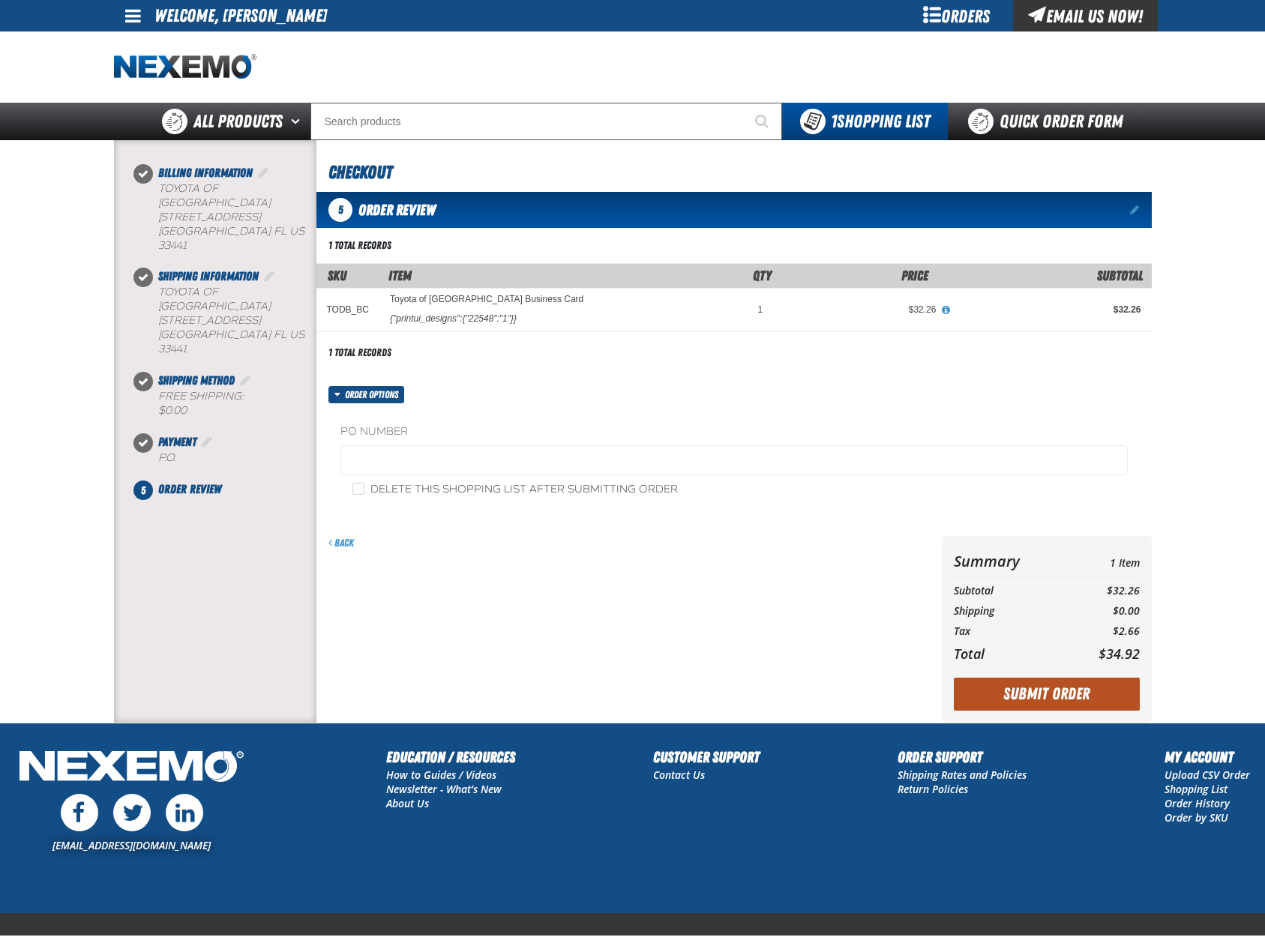
click at [1073, 695] on button "Submit Order" at bounding box center [1046, 694] width 186 height 33
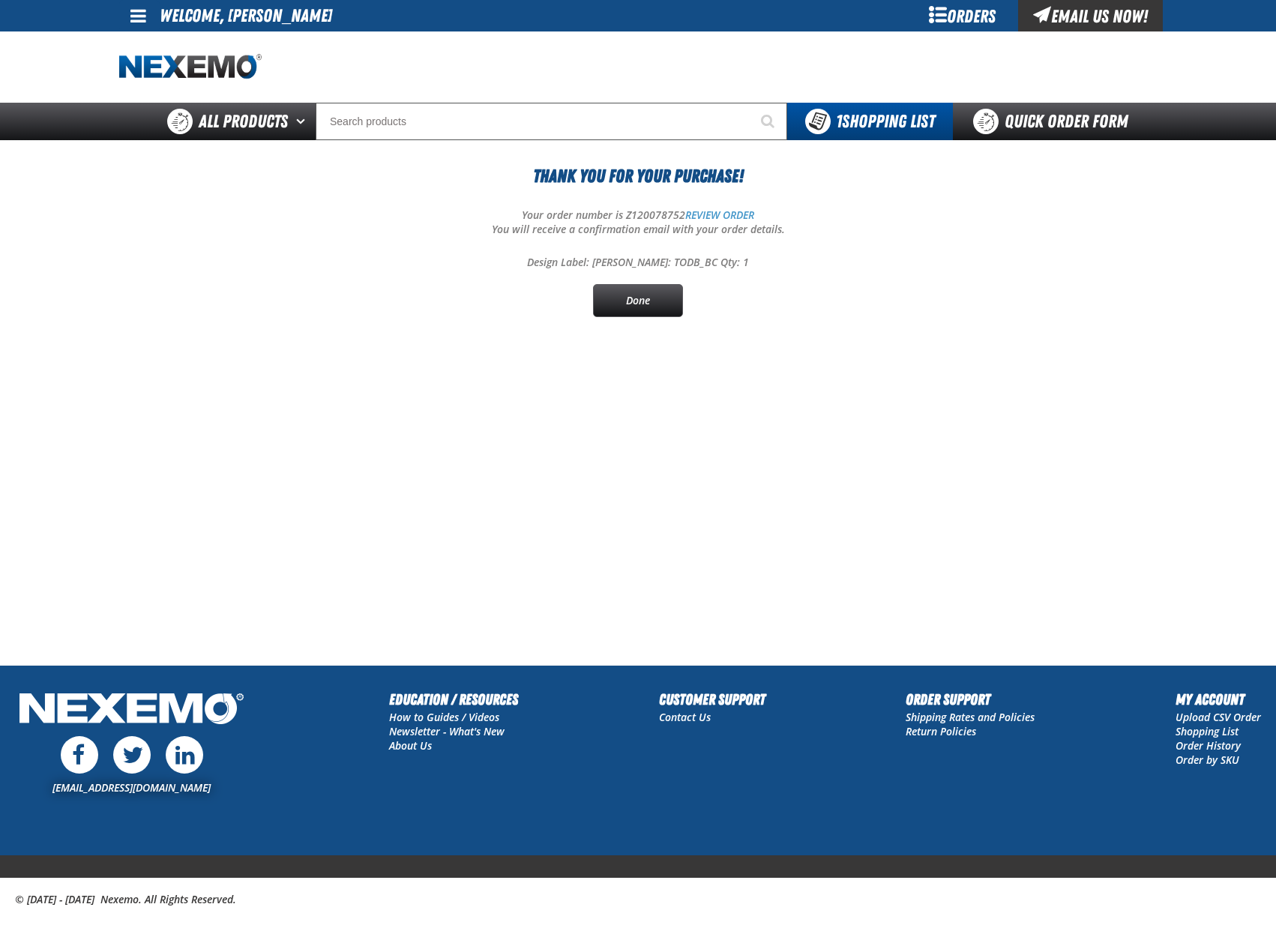
click at [653, 322] on section "Thank You For Your Purchase! Your order number is Z120078752 REVIEW ORDER You w…" at bounding box center [638, 255] width 1038 height 229
click at [654, 306] on link "Done" at bounding box center [638, 300] width 90 height 33
